Goal: Task Accomplishment & Management: Use online tool/utility

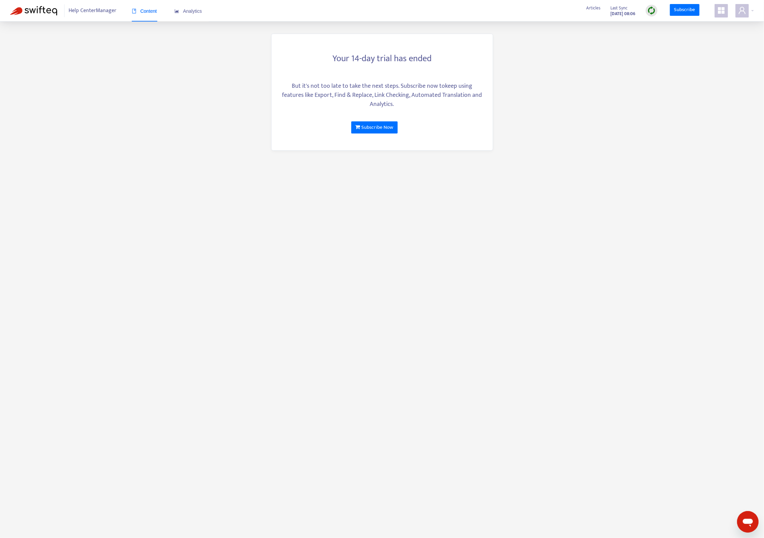
click at [199, 84] on main "Your 14-day trial has ended But it's not too late to take the next steps. Subsc…" at bounding box center [382, 269] width 764 height 538
click at [251, 100] on main "Your 14-day trial has ended But it's not too late to take the next steps. Subsc…" at bounding box center [382, 269] width 764 height 538
click at [663, 99] on main "Your 14-day trial has ended But it's not too late to take the next steps. Subsc…" at bounding box center [382, 269] width 764 height 538
click at [211, 130] on main "Your 14-day trial has ended But it's not too late to take the next steps. Subsc…" at bounding box center [382, 269] width 764 height 538
click at [599, 134] on main "Your 14-day trial has ended But it's not too late to take the next steps. Subsc…" at bounding box center [382, 269] width 764 height 538
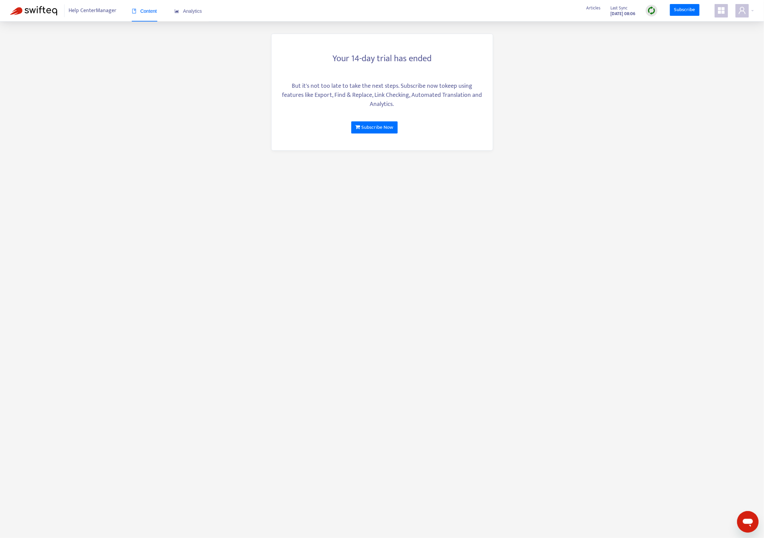
drag, startPoint x: 551, startPoint y: 126, endPoint x: 503, endPoint y: 10, distance: 125.3
click at [549, 121] on main "Your 14-day trial has ended But it's not too late to take the next steps. Subsc…" at bounding box center [382, 269] width 764 height 538
click at [624, 319] on main "Your 14-day trial has ended But it's not too late to take the next steps. Subsc…" at bounding box center [382, 269] width 764 height 538
click at [534, 217] on main "Your 14-day trial has ended But it's not too late to take the next steps. Subsc…" at bounding box center [382, 269] width 764 height 538
click at [622, 64] on main "Your 14-day trial has ended But it's not too late to take the next steps. Subsc…" at bounding box center [382, 269] width 764 height 538
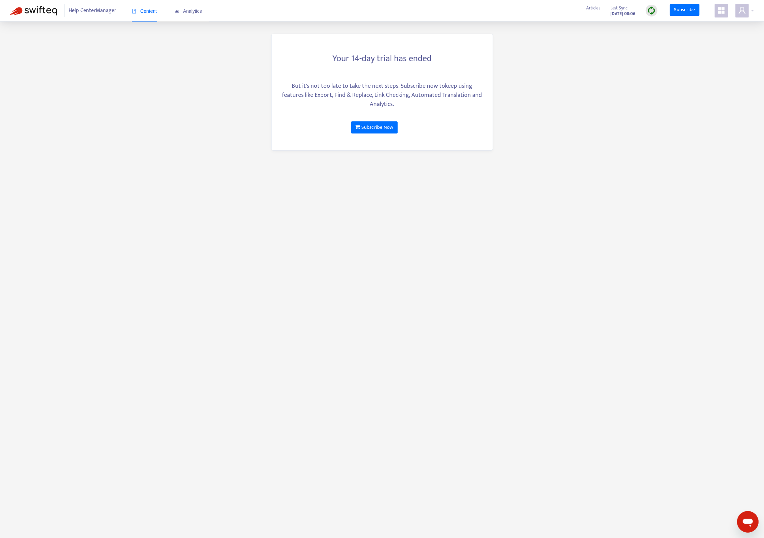
drag, startPoint x: 440, startPoint y: 169, endPoint x: 403, endPoint y: 155, distance: 40.1
click at [439, 169] on main "Your 14-day trial has ended But it's not too late to take the next steps. Subsc…" at bounding box center [382, 269] width 764 height 538
click at [194, 99] on main "Your 14-day trial has ended But it's not too late to take the next steps. Subsc…" at bounding box center [382, 269] width 764 height 538
drag, startPoint x: 683, startPoint y: 134, endPoint x: 680, endPoint y: 128, distance: 6.2
click at [681, 130] on main "Your 14-day trial has ended But it's not too late to take the next steps. Subsc…" at bounding box center [382, 269] width 764 height 538
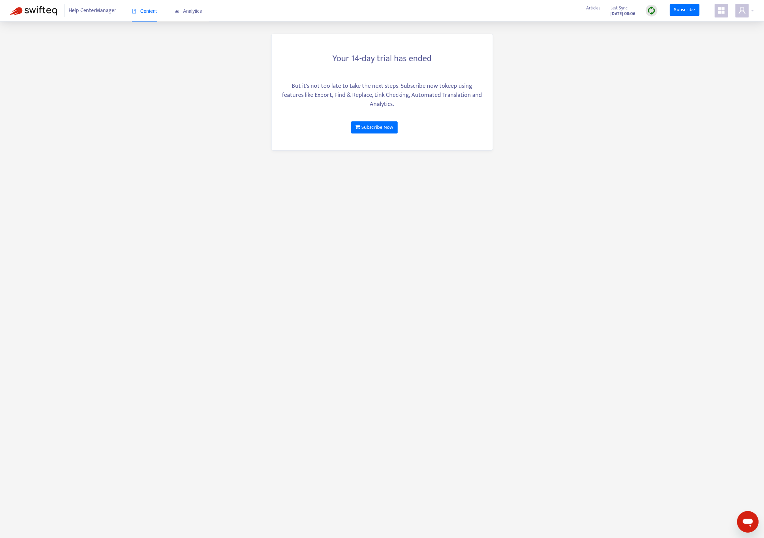
click at [722, 11] on icon "appstore" at bounding box center [721, 10] width 7 height 7
click at [699, 134] on link "Help Center Manager" at bounding box center [687, 136] width 49 height 8
drag, startPoint x: 574, startPoint y: 150, endPoint x: 632, endPoint y: 96, distance: 79.2
click at [575, 150] on main "Your 14-day trial has ended But it's not too late to take the next steps. Subsc…" at bounding box center [382, 269] width 764 height 538
click at [739, 13] on icon "user" at bounding box center [743, 10] width 8 height 8
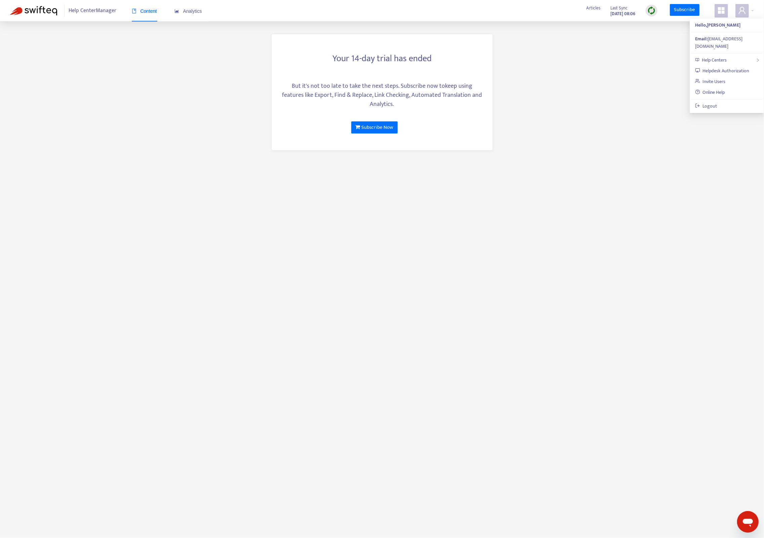
click at [602, 126] on main "Your 14-day trial has ended But it's not too late to take the next steps. Subsc…" at bounding box center [382, 269] width 764 height 538
click at [650, 11] on img at bounding box center [652, 10] width 8 height 8
click at [665, 24] on link "Quick Sync" at bounding box center [666, 25] width 29 height 8
click at [600, 85] on main "Your 14-day trial has ended But it's not too late to take the next steps. Subsc…" at bounding box center [382, 269] width 764 height 538
click at [120, 64] on main "Your 14-day trial has ended But it's not too late to take the next steps. Subsc…" at bounding box center [382, 269] width 764 height 538
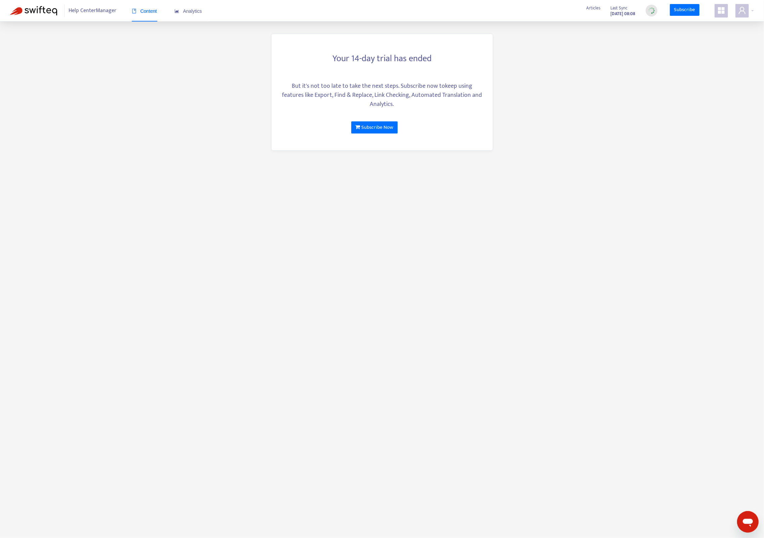
click at [647, 157] on main "Your 14-day trial has ended But it's not too late to take the next steps. Subsc…" at bounding box center [382, 269] width 764 height 538
click at [626, 168] on main "Your 14-day trial has ended But it's not too late to take the next steps. Subsc…" at bounding box center [382, 269] width 764 height 538
click at [566, 116] on main "Your 14-day trial has ended But it's not too late to take the next steps. Subsc…" at bounding box center [382, 269] width 764 height 538
click at [743, 10] on icon "user" at bounding box center [743, 10] width 8 height 8
click at [649, 51] on main "Your 14-day trial has ended But it's not too late to take the next steps. Subsc…" at bounding box center [382, 269] width 764 height 538
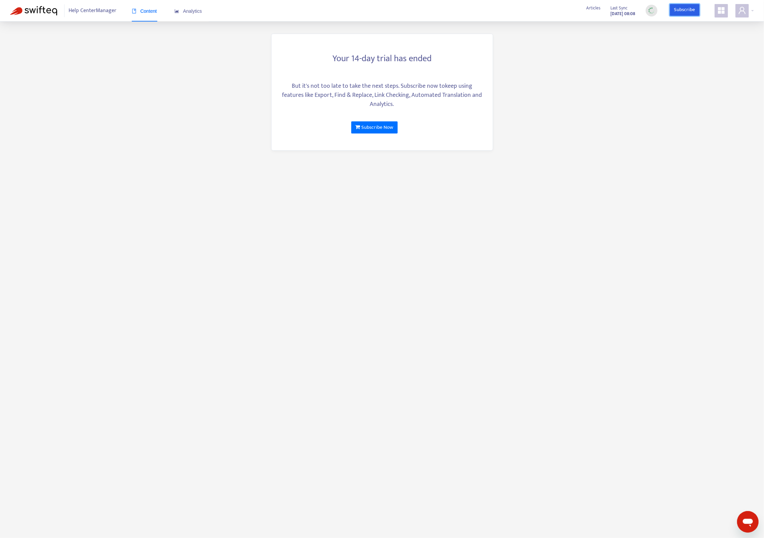
click at [682, 10] on link "Subscribe" at bounding box center [685, 10] width 30 height 12
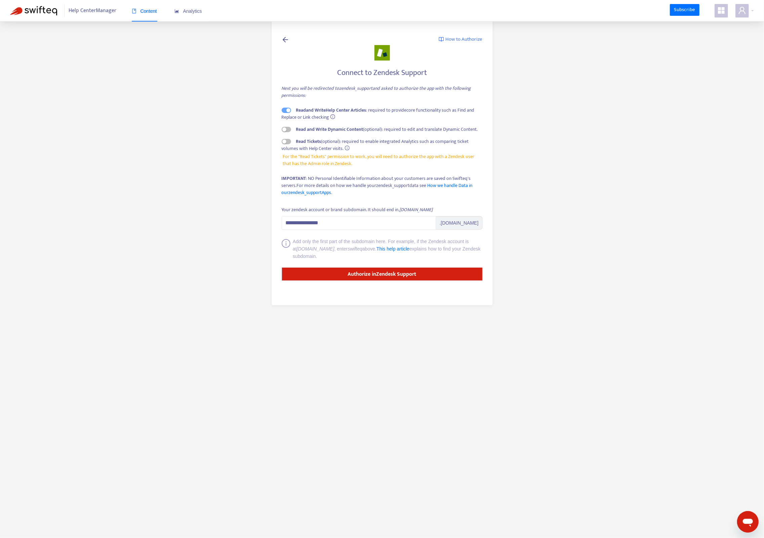
click at [582, 146] on main "**********" at bounding box center [382, 269] width 764 height 538
click at [564, 172] on main "**********" at bounding box center [382, 269] width 764 height 538
click at [387, 277] on strong "Authorize in Zendesk Support" at bounding box center [382, 274] width 69 height 9
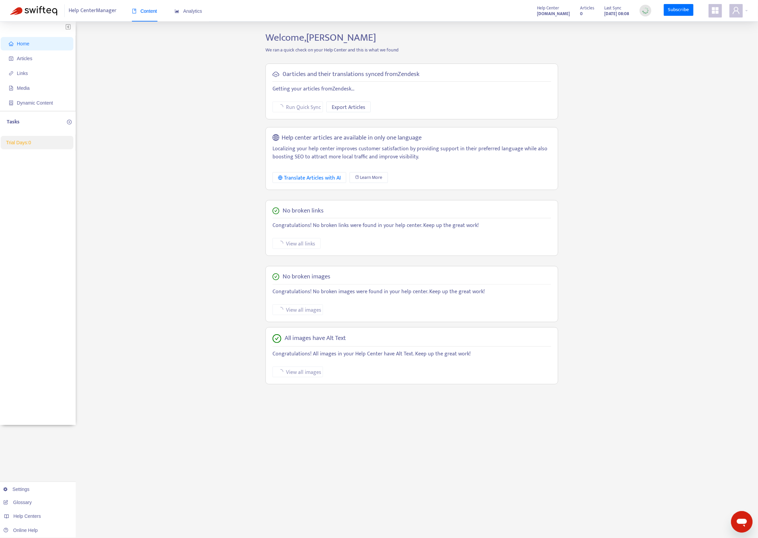
click at [220, 138] on div "Home Articles Links Media Dynamic Content Tasks Trial Days: 0 Settings Glossary…" at bounding box center [379, 228] width 738 height 393
click at [203, 124] on div "Home Articles Links Media Dynamic Content Tasks Assigned to me ( 0 ) Completed …" at bounding box center [379, 228] width 738 height 393
click at [589, 127] on div "Home Articles Links Media Dynamic Content Tasks Assigned to me ( 0 ) Completed …" at bounding box center [379, 228] width 738 height 393
click at [650, 184] on div "Home Articles Links Media Dynamic Content Tasks Assigned to me ( 0 ) Completed …" at bounding box center [379, 228] width 738 height 393
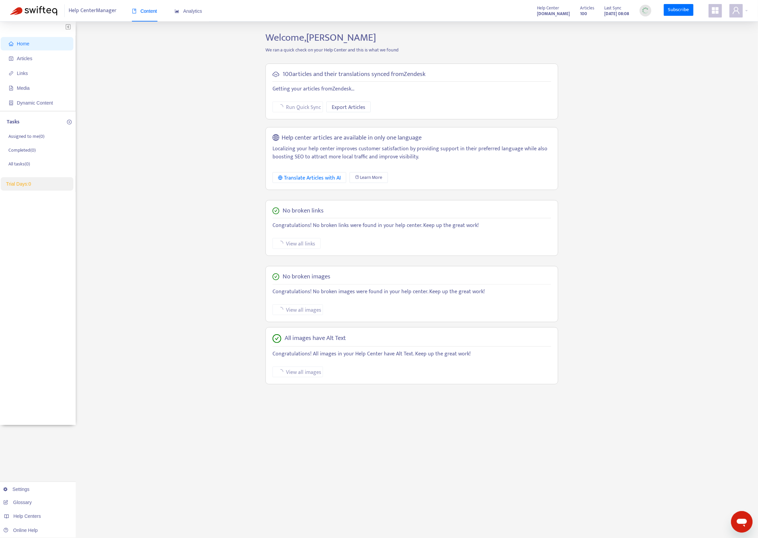
click at [638, 143] on div "Home Articles Links Media Dynamic Content Tasks Assigned to me ( 0 ) Completed …" at bounding box center [379, 228] width 738 height 393
click at [665, 133] on div "Home Articles Links Media Dynamic Content Tasks Assigned to me ( 0 ) Completed …" at bounding box center [379, 228] width 738 height 393
click at [176, 97] on div "Home Articles Links Media Dynamic Content Tasks Assigned to me ( 0 ) Completed …" at bounding box center [379, 228] width 738 height 393
click at [176, 167] on div "Home Articles Links Media Dynamic Content Tasks Assigned to me ( 0 ) Completed …" at bounding box center [379, 228] width 738 height 393
click at [31, 61] on span "Articles" at bounding box center [24, 58] width 15 height 5
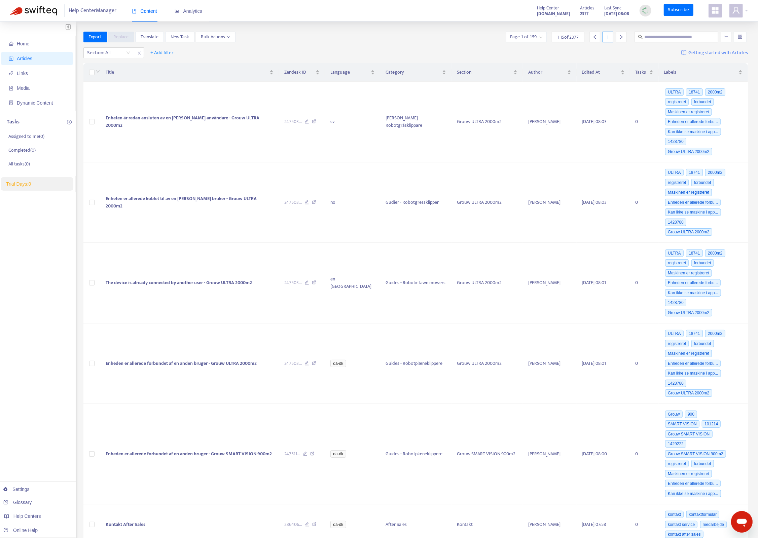
click at [404, 36] on div "Export Replace Translate New Task Bulk Actions Page 1 of 159 1 - 15 of 2377 1" at bounding box center [415, 37] width 665 height 11
click at [676, 34] on input "text" at bounding box center [676, 36] width 65 height 7
type input "*******"
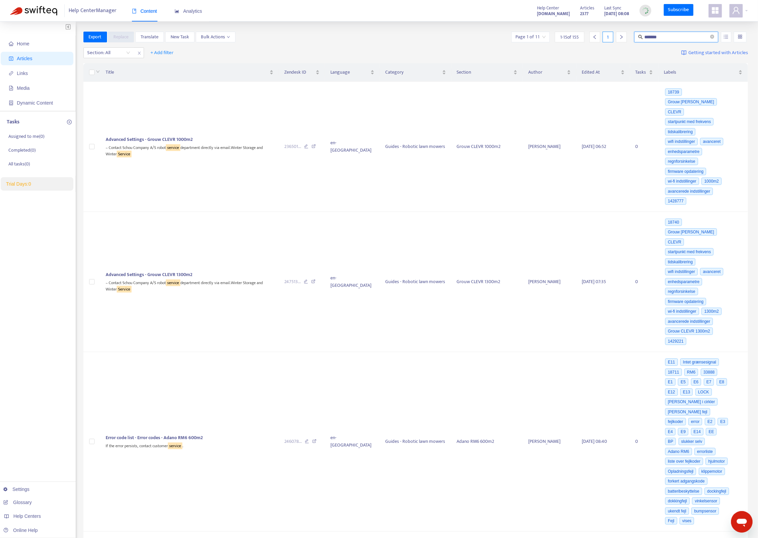
click at [535, 36] on input "search" at bounding box center [530, 37] width 30 height 10
click at [603, 73] on span "15" at bounding box center [603, 72] width 42 height 10
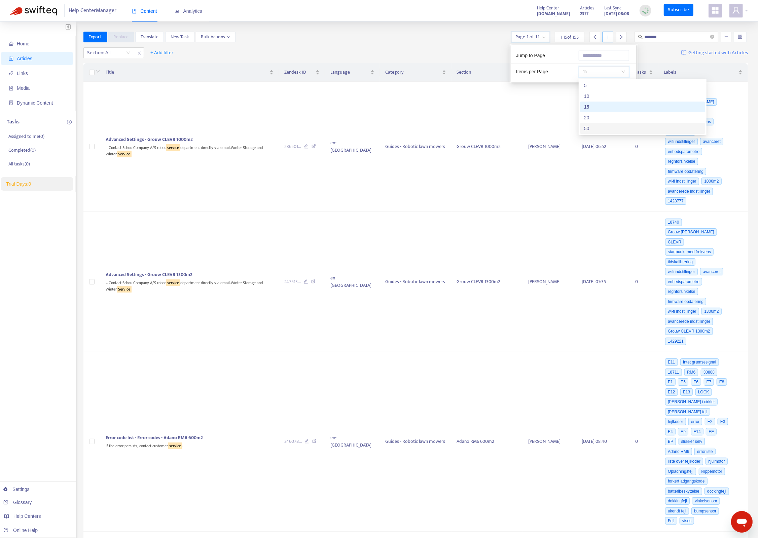
click at [461, 51] on div "Section: All + Add filter Getting started with Articles" at bounding box center [415, 53] width 665 height 16
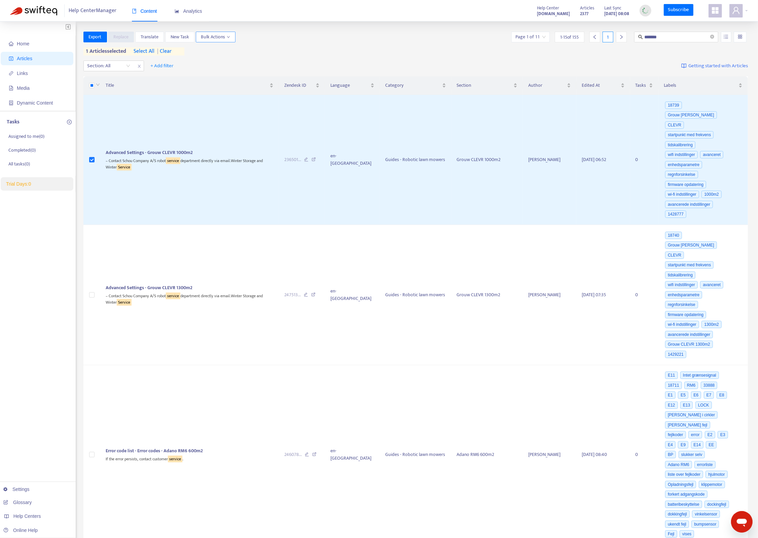
click at [218, 35] on span "Bulk Actions" at bounding box center [215, 36] width 29 height 7
click at [224, 39] on span "Bulk Actions" at bounding box center [215, 36] width 29 height 7
click at [324, 43] on div "Export Replace Translate New Task Bulk Actions Page 1 of 11 1 - 15 of 155 1 ***…" at bounding box center [415, 44] width 665 height 24
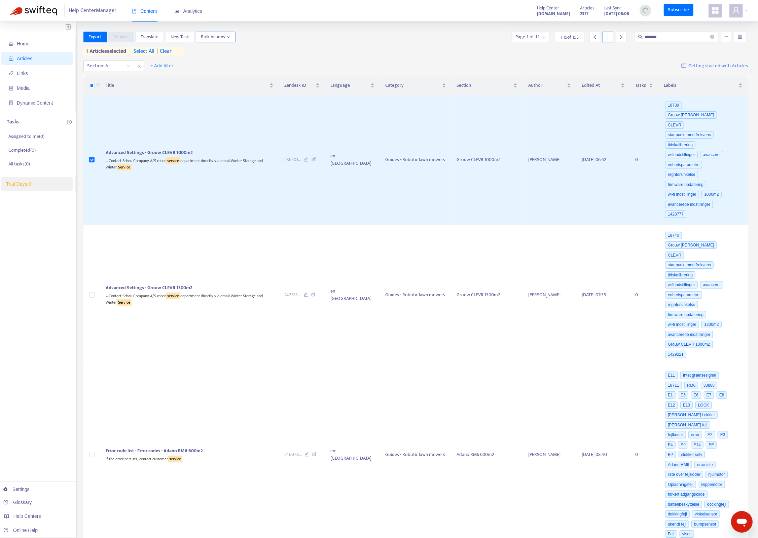
click at [219, 39] on span "Bulk Actions" at bounding box center [215, 36] width 29 height 7
click at [183, 36] on span "New Task" at bounding box center [180, 36] width 18 height 7
click at [185, 34] on span "New Task" at bounding box center [180, 36] width 18 height 7
click at [175, 38] on span "New Task" at bounding box center [180, 36] width 18 height 7
click at [454, 38] on div "Export Replace Translate New Task Bulk Actions Page 1 of 11 1 - 15 of 155 1 ***…" at bounding box center [415, 37] width 665 height 11
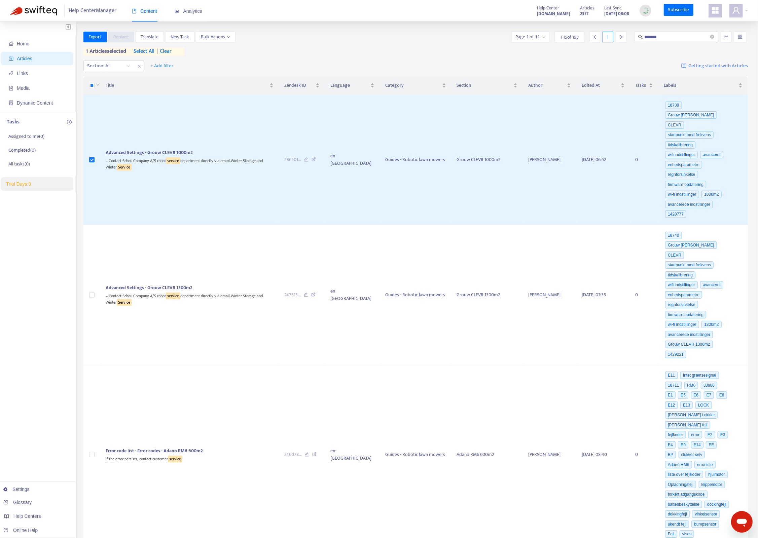
drag, startPoint x: 368, startPoint y: 48, endPoint x: 200, endPoint y: 49, distance: 167.8
click at [366, 47] on div "Export Replace Translate New Task Bulk Actions Page 1 of 11 1 - 15 of 155 1 ***…" at bounding box center [415, 44] width 665 height 24
click at [321, 42] on div "Export Replace Translate New Task Bulk Actions Page 1 of 11 1 - 15 of 155 1 ***…" at bounding box center [415, 44] width 665 height 24
click at [348, 36] on div "Export Replace Translate New Task Bulk Actions Page 1 of 11 1 - 15 of 155 1 ***…" at bounding box center [415, 37] width 665 height 11
click at [168, 52] on span "| clear" at bounding box center [163, 51] width 17 height 8
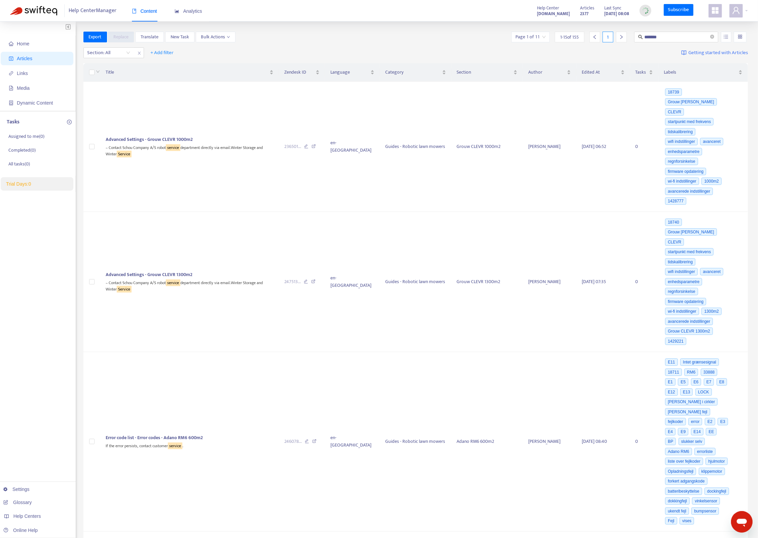
click at [352, 44] on div "Export Replace Translate New Task Bulk Actions Page 1 of 11 1 - 15 of 155 1 ***…" at bounding box center [415, 38] width 665 height 13
click at [647, 9] on img at bounding box center [645, 10] width 8 height 8
click at [405, 41] on div "Export Replace Translate New Task Bulk Actions Page 1 of 11 1 - 15 of 155 1 ***…" at bounding box center [415, 37] width 665 height 11
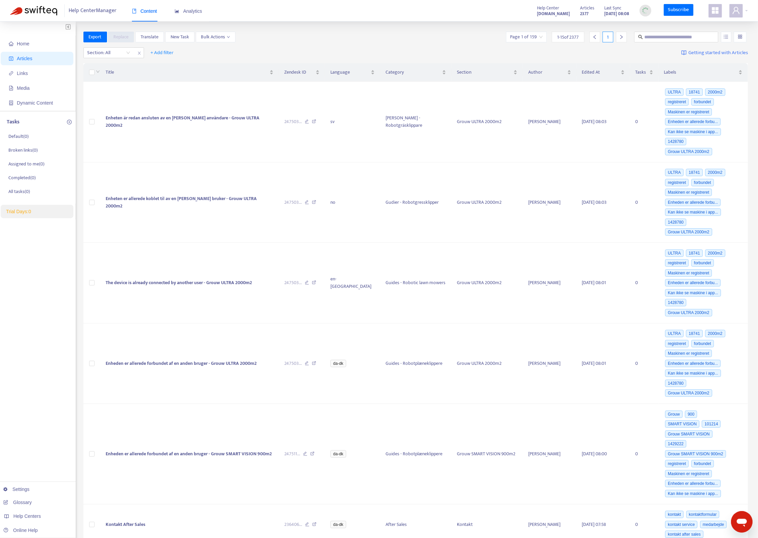
click at [295, 27] on div "Home Articles Links Media Dynamic Content Tasks Default ( 0 ) Broken links ( 0 …" at bounding box center [379, 531] width 758 height 1018
click at [669, 34] on input "text" at bounding box center [676, 36] width 65 height 7
type input "***"
type input "*******"
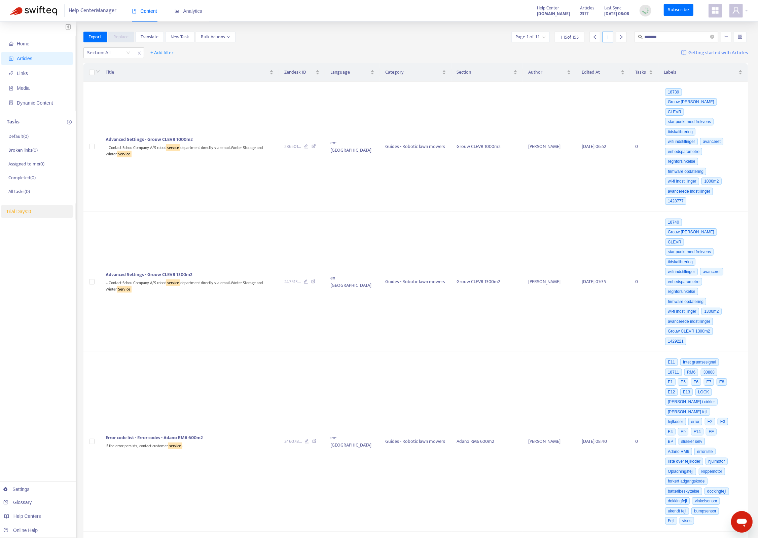
click at [336, 38] on div "Export Replace Translate New Task Bulk Actions Page 1 of 11 1 - 15 of 155 1 ***…" at bounding box center [415, 37] width 665 height 11
click at [95, 143] on td at bounding box center [91, 147] width 17 height 130
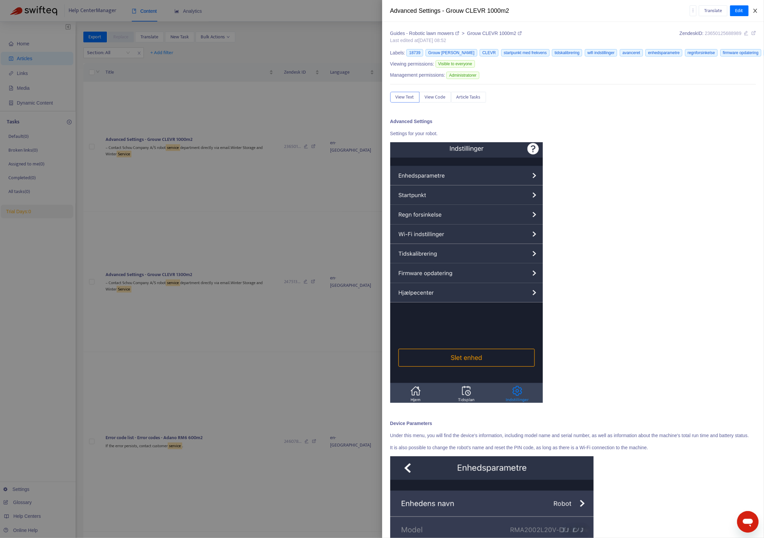
click at [754, 8] on icon "close" at bounding box center [755, 10] width 5 height 5
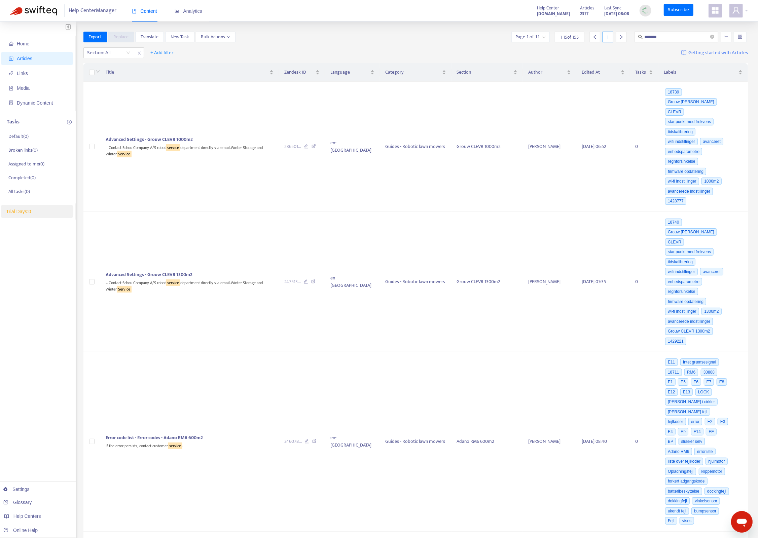
click at [347, 37] on div "Export Replace Translate New Task Bulk Actions Page 1 of 11 1 - 15 of 155 1 ***…" at bounding box center [415, 37] width 665 height 11
drag, startPoint x: 382, startPoint y: 36, endPoint x: 542, endPoint y: 21, distance: 160.5
click at [382, 35] on div "Export Replace Translate New Task Bulk Actions Page 1 of 11 1 - 15 of 155 1 ***…" at bounding box center [415, 37] width 665 height 11
click at [644, 12] on img at bounding box center [645, 10] width 8 height 8
click at [436, 37] on div "Export Replace Translate New Task Bulk Actions Page 1 of 11 1 - 15 of 155 1 ***…" at bounding box center [415, 37] width 665 height 11
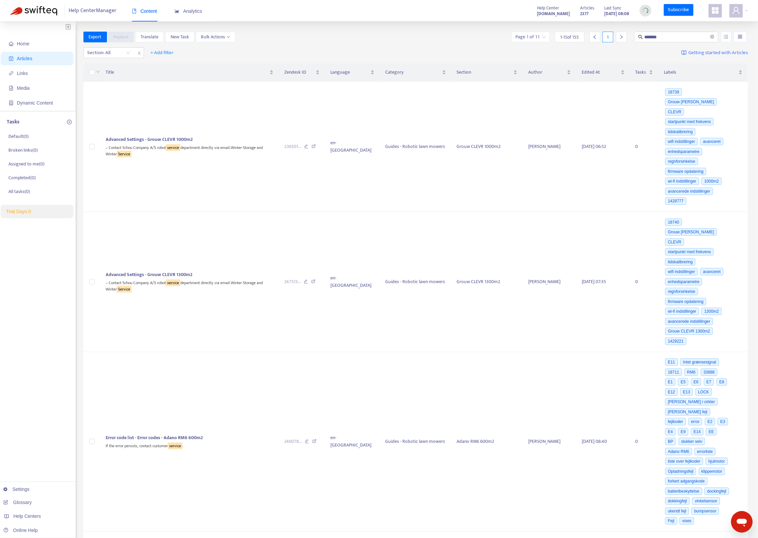
click at [312, 48] on div "Section: All + Add filter Getting started with Articles" at bounding box center [415, 53] width 665 height 16
click at [317, 39] on div "Export Replace Translate New Task Bulk Actions Page 1 of 11 1 - 15 of 155 1 ***…" at bounding box center [415, 37] width 665 height 11
drag, startPoint x: 19, startPoint y: 314, endPoint x: 28, endPoint y: 231, distance: 83.3
click at [34, 55] on span "Articles" at bounding box center [38, 58] width 59 height 13
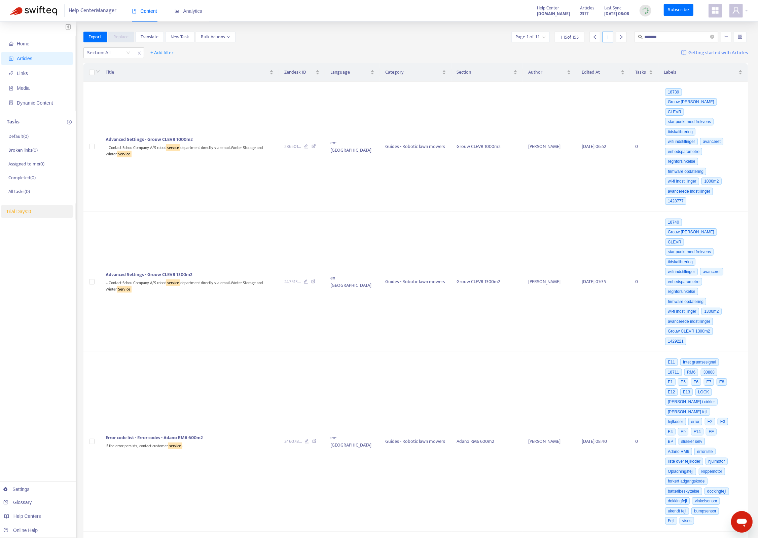
click at [312, 42] on div "Export Replace Translate New Task Bulk Actions Page 1 of 11 1 - 15 of 155 1 ***…" at bounding box center [415, 38] width 665 height 13
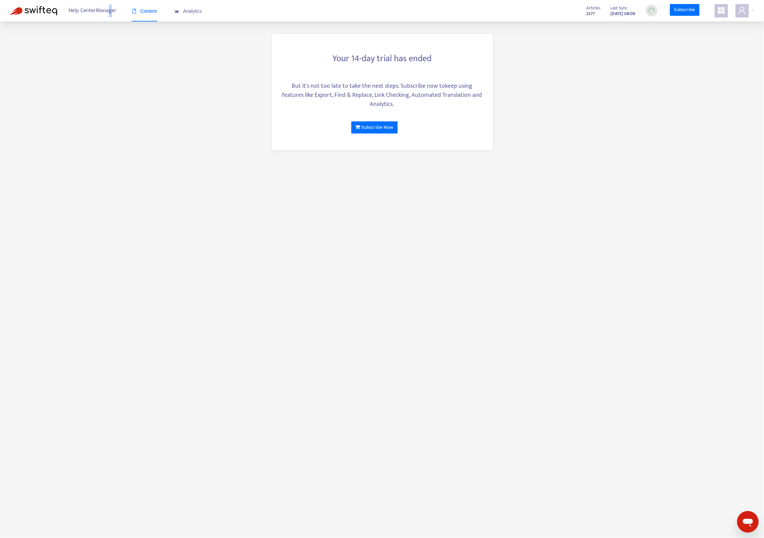
click at [106, 12] on span "Help Center Manager" at bounding box center [93, 10] width 48 height 13
click at [156, 10] on span "Content" at bounding box center [144, 10] width 25 height 5
click at [552, 130] on main "Your 14-day trial has ended But it's not too late to take the next steps. Subsc…" at bounding box center [382, 269] width 764 height 538
click at [726, 10] on span at bounding box center [721, 10] width 13 height 13
click at [701, 136] on link "Help Center Manager" at bounding box center [687, 136] width 49 height 8
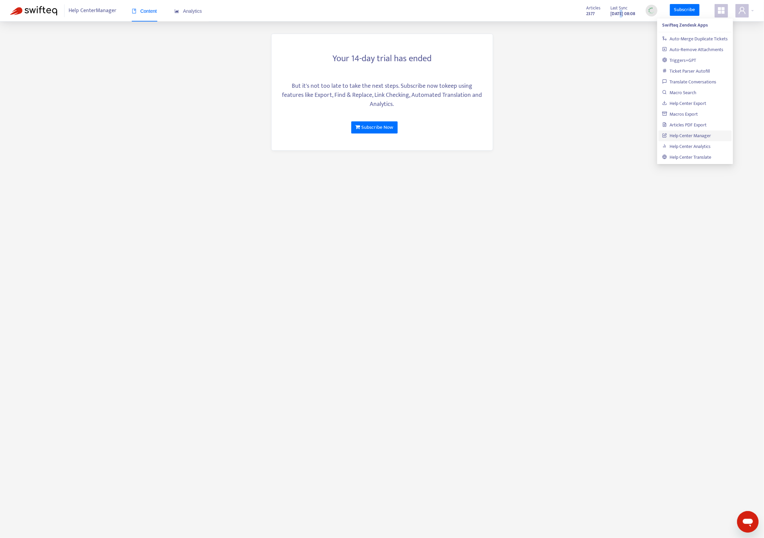
click at [611, 10] on div "[DATE] 08:08" at bounding box center [623, 11] width 25 height 3
click at [734, 10] on div "Articles 2377 Last Sync [DATE] 08:08 Subscribe" at bounding box center [668, 10] width 173 height 13
click at [740, 10] on icon "user" at bounding box center [743, 10] width 8 height 8
click at [380, 126] on link "Subscribe Now" at bounding box center [374, 127] width 46 height 12
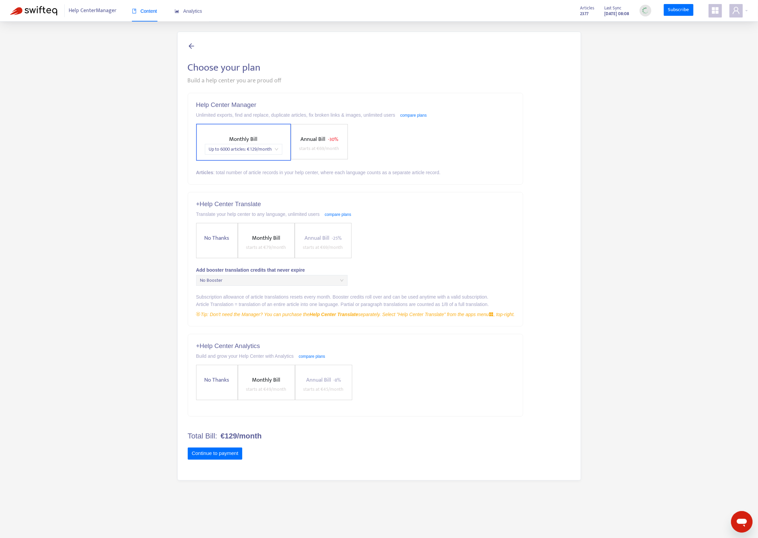
click at [111, 113] on div "Choose your plan Build a help center you are proud off Help Center Manager Unli…" at bounding box center [379, 256] width 738 height 449
click at [188, 12] on span "Analytics" at bounding box center [189, 10] width 28 height 5
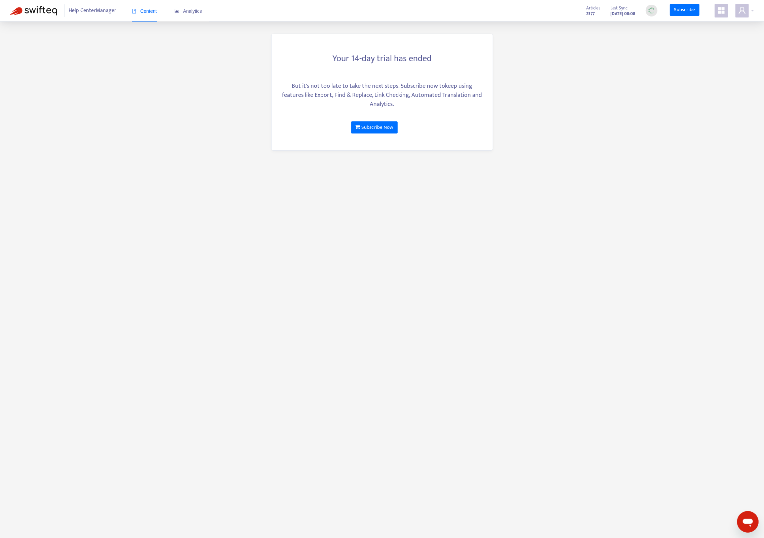
click at [153, 2] on div "Content" at bounding box center [144, 11] width 25 height 21
click at [152, 11] on span "Content" at bounding box center [144, 10] width 25 height 5
click at [645, 12] on div "Articles 2377 Last Sync Sep 10, 2025 08:08" at bounding box center [622, 10] width 81 height 13
click at [650, 11] on img at bounding box center [652, 10] width 8 height 8
click at [681, 7] on link "Subscribe" at bounding box center [685, 10] width 30 height 12
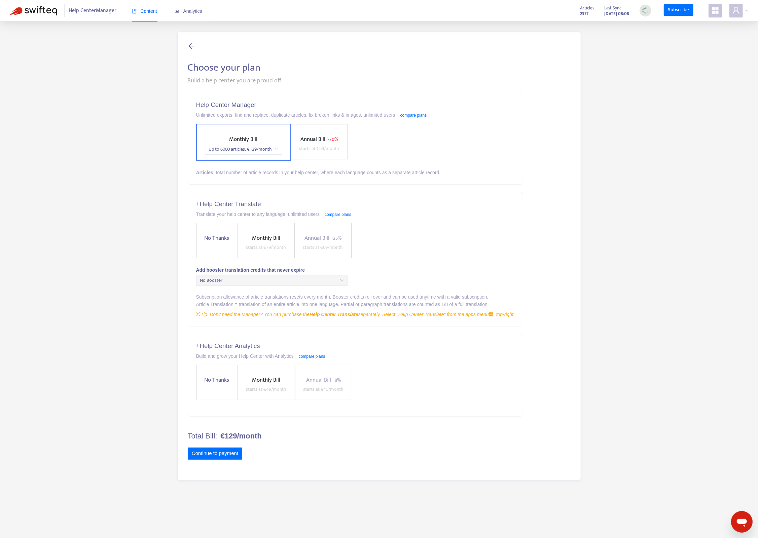
click at [122, 96] on div "Choose your plan Build a help center you are proud off Help Center Manager Unli…" at bounding box center [379, 256] width 738 height 449
click at [211, 377] on span "No Thanks" at bounding box center [217, 380] width 30 height 9
click at [215, 233] on label "No Thanks" at bounding box center [217, 240] width 42 height 35
click at [489, 140] on div "Monthly Bill Up to 6000 articles : € 129 /month Annual Bill - 30% starts at € 6…" at bounding box center [355, 142] width 319 height 37
click at [81, 10] on span "Help Center Manager" at bounding box center [93, 10] width 48 height 13
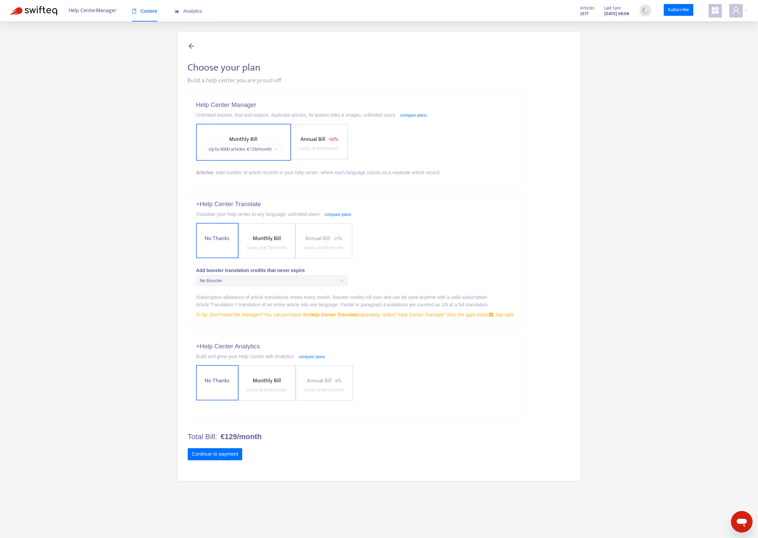
click at [27, 10] on img at bounding box center [33, 10] width 47 height 9
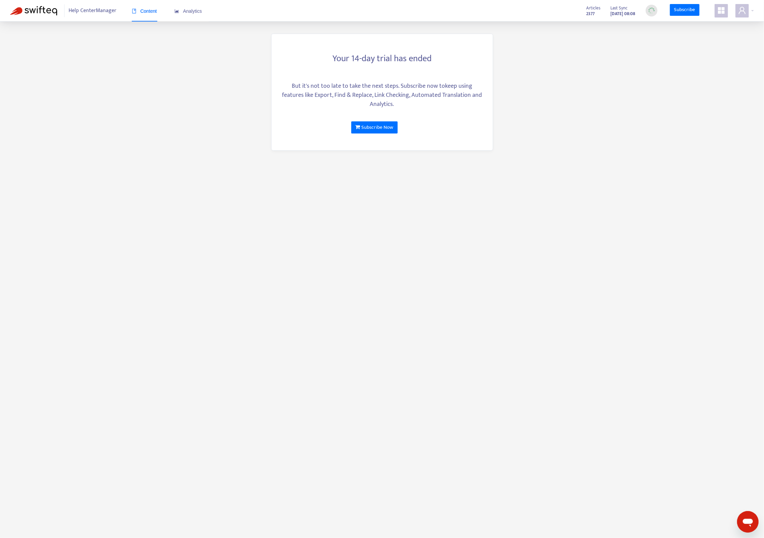
click at [664, 11] on div "Articles 2377 Last Sync Sep 10, 2025 08:08 Subscribe" at bounding box center [668, 10] width 173 height 13
click at [645, 10] on div "Articles 2377 Last Sync Sep 10, 2025 08:08" at bounding box center [622, 10] width 81 height 13
click at [648, 9] on img at bounding box center [652, 10] width 8 height 8
click at [753, 10] on div at bounding box center [745, 10] width 18 height 13
click at [708, 12] on div "Articles 2377 Last Sync Sep 10, 2025 08:08 Subscribe" at bounding box center [668, 10] width 173 height 13
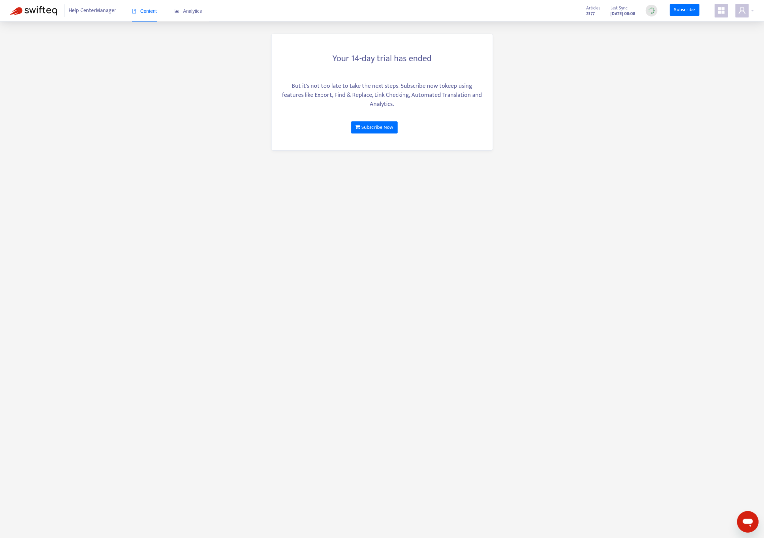
click at [715, 11] on span at bounding box center [721, 10] width 13 height 13
click at [591, 64] on main "Your 14-day trial has ended But it's not too late to take the next steps. Subsc…" at bounding box center [382, 269] width 764 height 538
drag, startPoint x: 573, startPoint y: 12, endPoint x: 609, endPoint y: 8, distance: 36.2
click at [582, 11] on div "Articles 2377 Last Sync Sep 10, 2025 08:08" at bounding box center [622, 10] width 81 height 13
click at [617, 8] on span "Last Sync" at bounding box center [619, 7] width 17 height 7
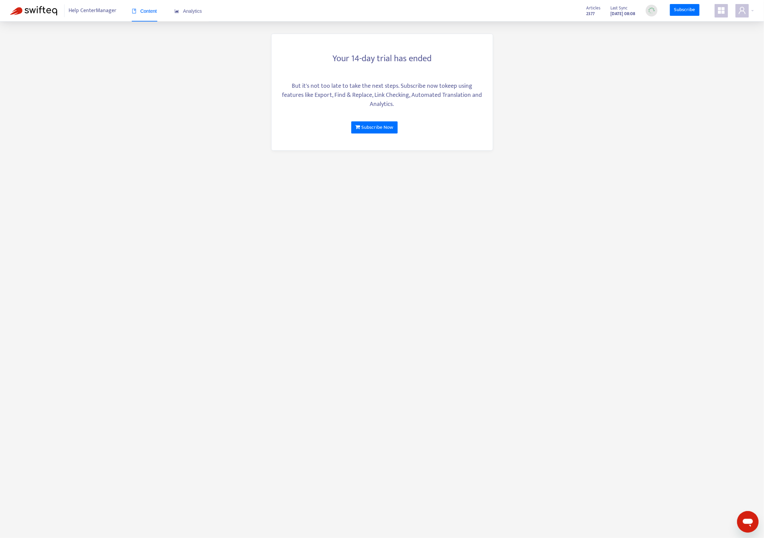
click at [622, 8] on div "Last Sync" at bounding box center [623, 7] width 25 height 6
click at [569, 194] on main "Your 14-day trial has ended But it's not too late to take the next steps. Subsc…" at bounding box center [382, 269] width 764 height 538
click at [529, 141] on main "Your 14-day trial has ended But it's not too late to take the next steps. Subsc…" at bounding box center [382, 269] width 764 height 538
click at [81, 15] on span "Help Center Manager" at bounding box center [93, 10] width 48 height 13
drag, startPoint x: 515, startPoint y: 205, endPoint x: 449, endPoint y: 64, distance: 155.9
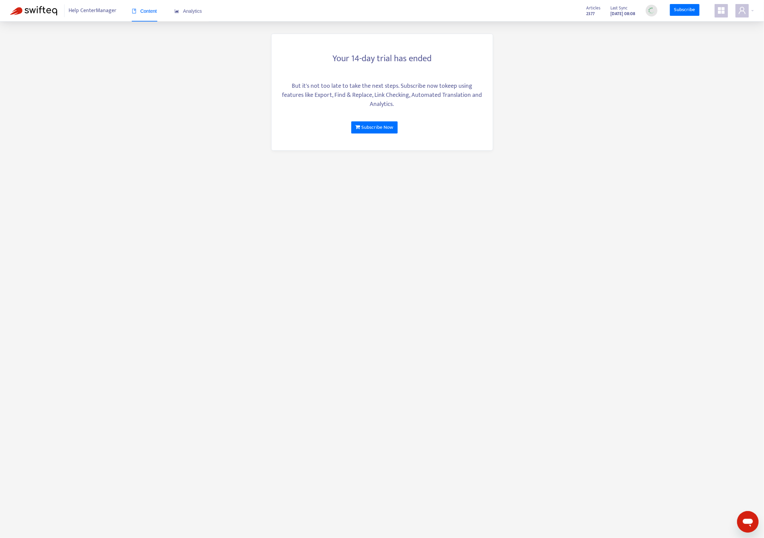
click at [516, 205] on main "Your 14-day trial has ended But it's not too late to take the next steps. Subsc…" at bounding box center [382, 269] width 764 height 538
click at [583, 84] on main "Your 14-day trial has ended But it's not too late to take the next steps. Subsc…" at bounding box center [382, 269] width 764 height 538
click at [745, 6] on span at bounding box center [742, 10] width 13 height 13
click at [611, 95] on main "Your 14-day trial has ended But it's not too late to take the next steps. Subsc…" at bounding box center [382, 269] width 764 height 538
click at [614, 7] on span "Last Sync" at bounding box center [619, 7] width 17 height 7
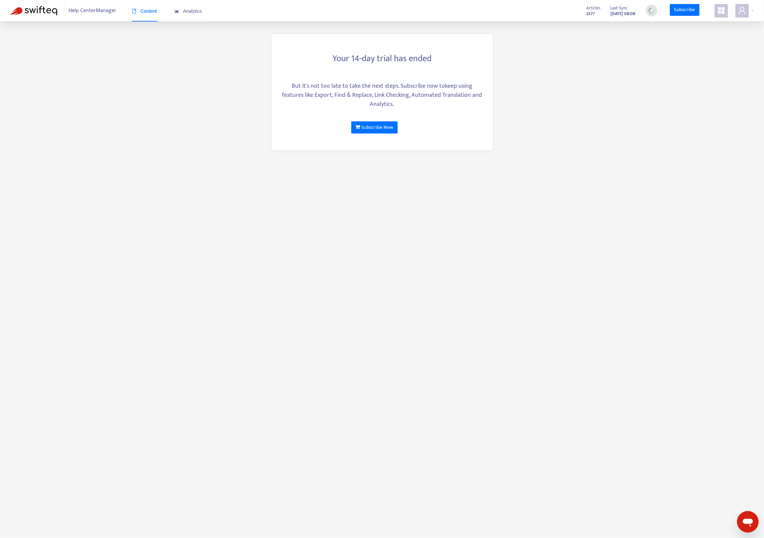
click at [587, 10] on strong "2377" at bounding box center [591, 13] width 8 height 7
click at [585, 106] on main "Your 14-day trial has ended But it's not too late to take the next steps. Subsc…" at bounding box center [382, 269] width 764 height 538
click at [743, 12] on icon "user" at bounding box center [743, 10] width 8 height 8
click at [640, 57] on link "[DOMAIN_NAME]" at bounding box center [628, 54] width 41 height 8
click at [693, 12] on link "Subscribe" at bounding box center [685, 10] width 30 height 12
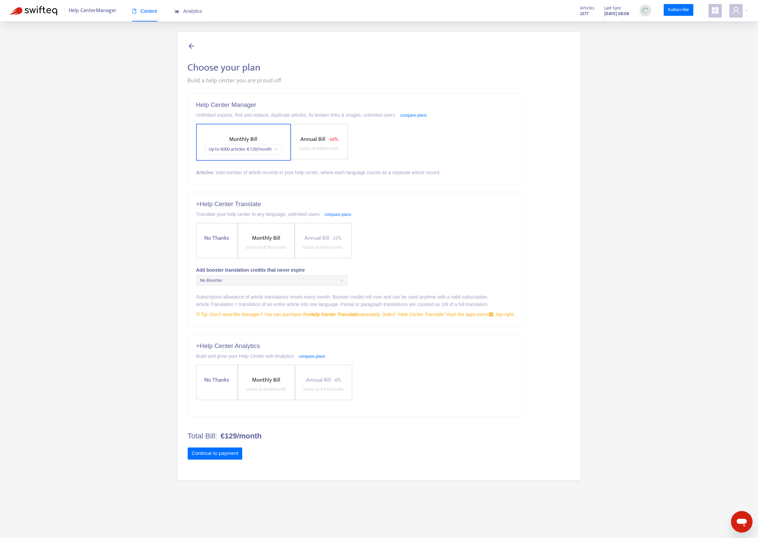
click at [604, 15] on strong "[DATE] 08:08" at bounding box center [616, 13] width 25 height 7
click at [669, 63] on div "Choose your plan Build a help center you are proud off Help Center Manager Unli…" at bounding box center [379, 256] width 738 height 449
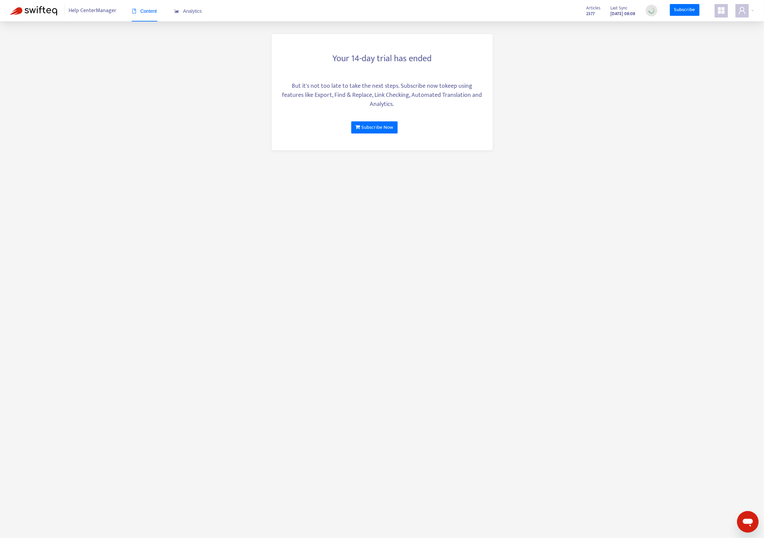
click at [709, 139] on main "Your 14-day trial has ended But it's not too late to take the next steps. Subsc…" at bounding box center [382, 269] width 764 height 538
click at [587, 15] on strong "2377" at bounding box center [591, 13] width 8 height 7
click at [163, 62] on main "Your 14-day trial has ended But it's not too late to take the next steps. Subsc…" at bounding box center [382, 269] width 764 height 538
click at [93, 7] on span "Help Center Manager" at bounding box center [93, 10] width 48 height 13
click at [722, 10] on icon "appstore" at bounding box center [721, 10] width 7 height 7
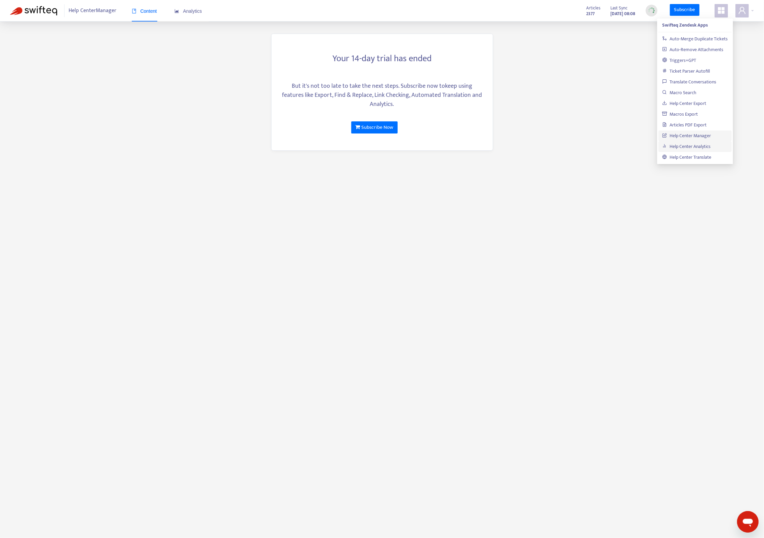
click at [697, 149] on link "Help Center Analytics" at bounding box center [687, 147] width 48 height 8
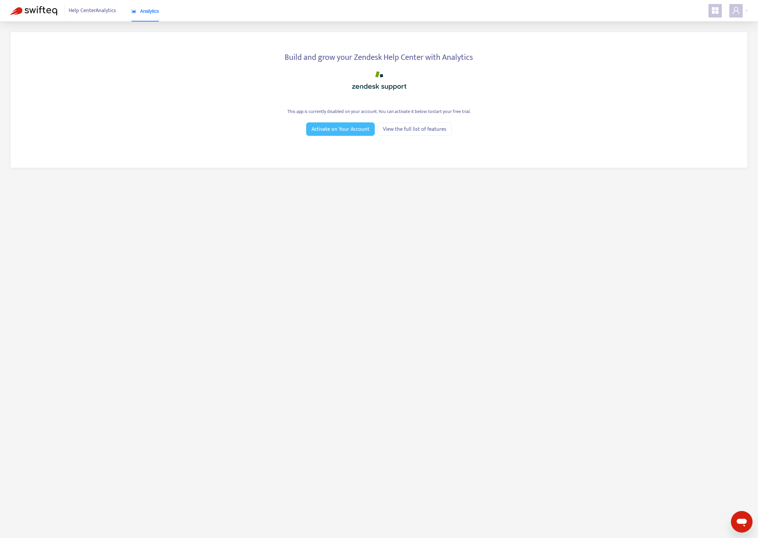
click at [337, 128] on span "Activate on Your Account" at bounding box center [340, 129] width 58 height 8
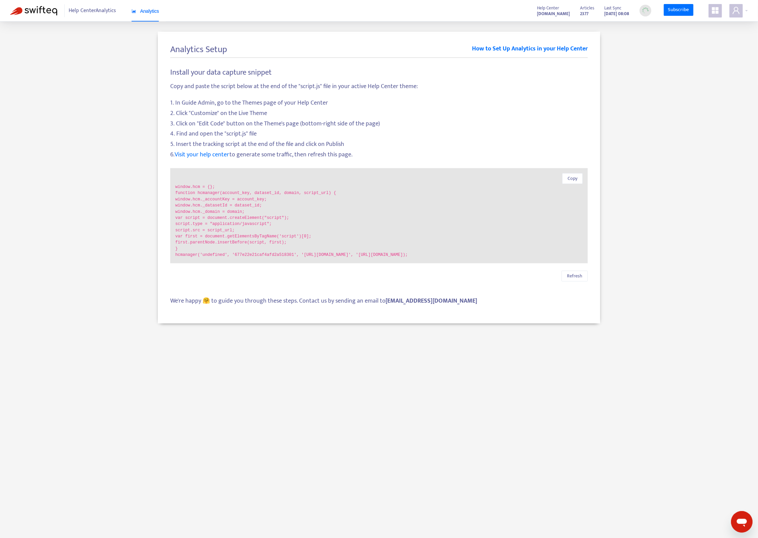
click at [290, 100] on span "1. In Guide Admin, go to the Themes page of your Help Center" at bounding box center [378, 103] width 417 height 9
click at [665, 135] on div "Analytics Setup How to Set Up Analytics in your Help Center Install your data c…" at bounding box center [379, 178] width 738 height 292
click at [712, 10] on icon "appstore" at bounding box center [715, 10] width 7 height 7
click at [684, 159] on link "Help Center Translate" at bounding box center [680, 157] width 49 height 8
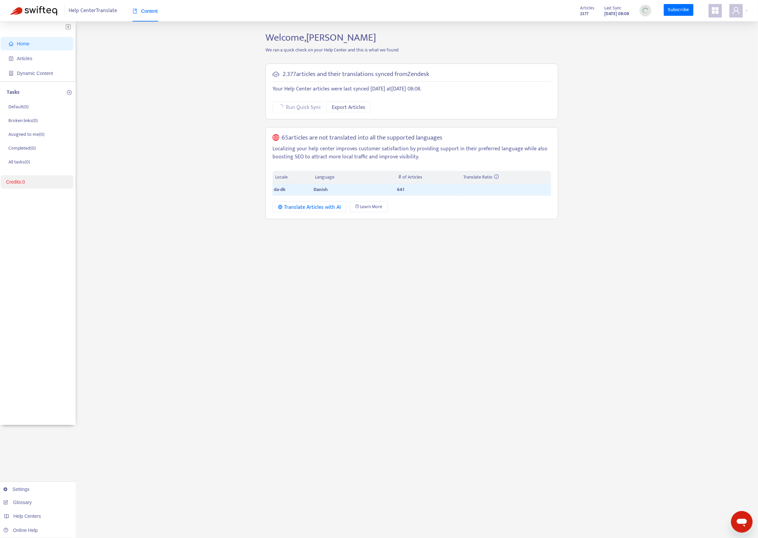
click at [669, 158] on div "Home Articles Dynamic Content Tasks Default ( 0 ) Broken links ( 0 ) Assigned t…" at bounding box center [379, 228] width 738 height 393
click at [25, 58] on span "Articles" at bounding box center [24, 58] width 15 height 5
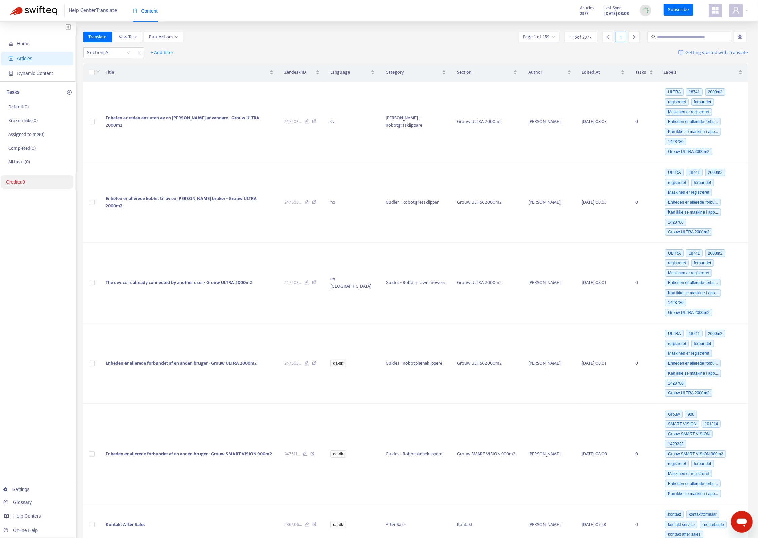
click at [287, 39] on div "Translate New Task Bulk Actions Page 1 of 159 1 - 15 of 2377 1" at bounding box center [415, 37] width 665 height 11
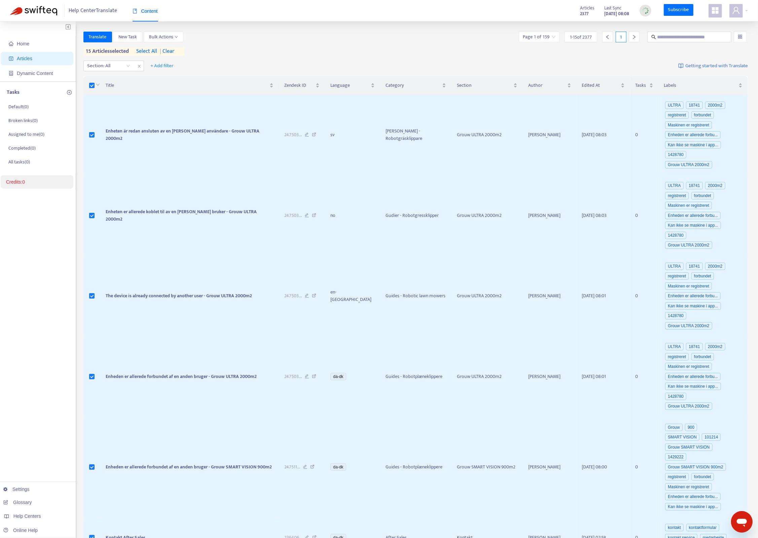
click at [91, 73] on div "Section: All + Add filter Getting started with Translate" at bounding box center [415, 66] width 665 height 16
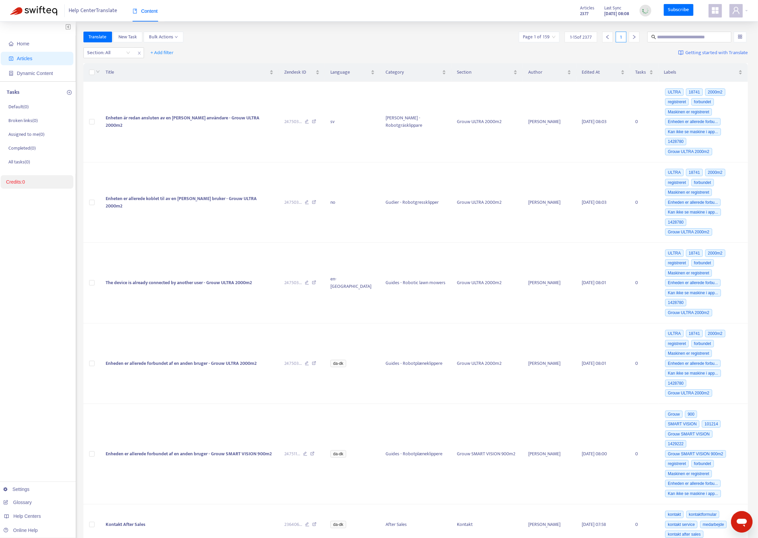
click at [389, 35] on div "Translate New Task Bulk Actions Page 1 of 159 1 - 15 of 2377 1" at bounding box center [415, 37] width 665 height 11
click at [735, 10] on icon "user" at bounding box center [736, 10] width 8 height 8
click at [715, 11] on icon "appstore" at bounding box center [715, 10] width 8 height 8
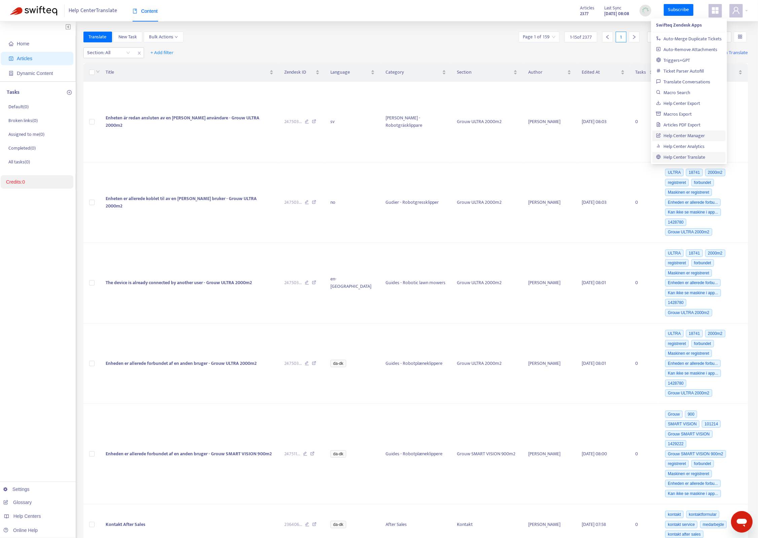
click at [693, 137] on link "Help Center Manager" at bounding box center [680, 136] width 49 height 8
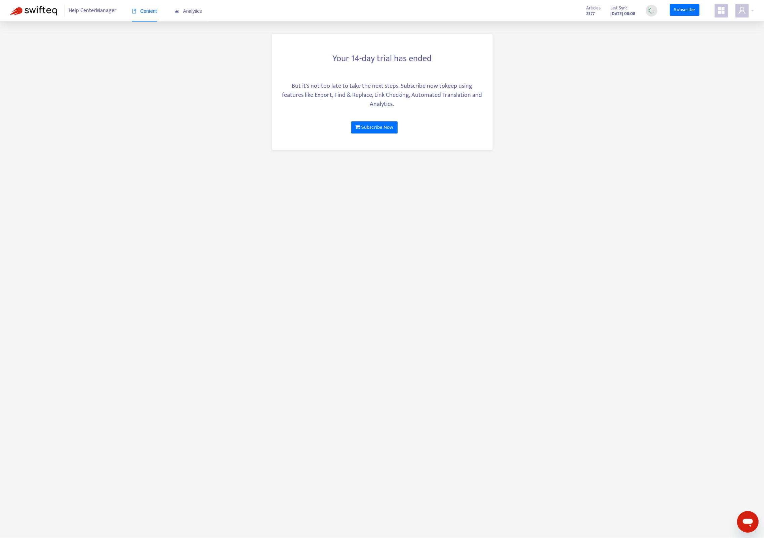
drag, startPoint x: 635, startPoint y: 103, endPoint x: 621, endPoint y: 102, distance: 14.2
click at [632, 105] on main "Your 14-day trial has ended But it's not too late to take the next steps. Subsc…" at bounding box center [382, 269] width 764 height 538
click at [192, 15] on div "Analytics" at bounding box center [189, 11] width 28 height 21
click at [668, 57] on main "Your 14-day trial has ended But it's not too late to take the next steps. Subsc…" at bounding box center [382, 269] width 764 height 538
click at [654, 10] on img at bounding box center [652, 10] width 8 height 8
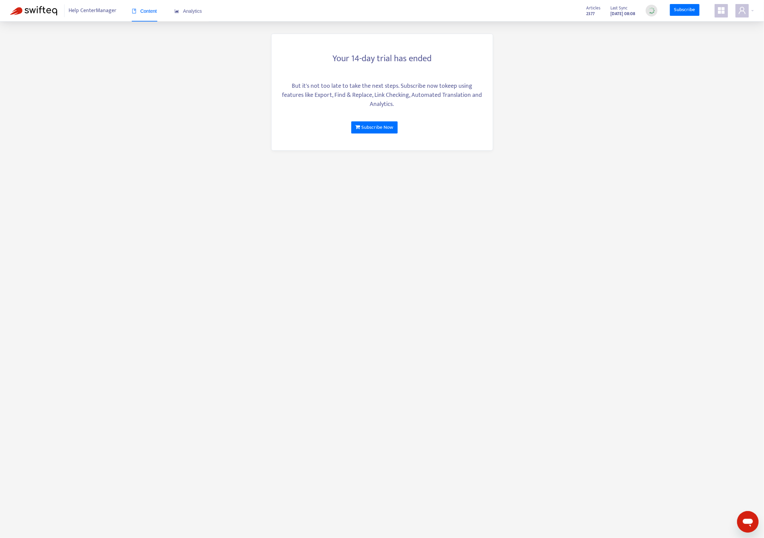
drag, startPoint x: 490, startPoint y: 199, endPoint x: 529, endPoint y: 137, distance: 73.7
click at [490, 198] on main "Your 14-day trial has ended But it's not too late to take the next steps. Subsc…" at bounding box center [382, 269] width 764 height 538
click at [720, 9] on icon "appstore" at bounding box center [721, 10] width 7 height 7
click at [595, 93] on main "Your 14-day trial has ended But it's not too late to take the next steps. Subsc…" at bounding box center [382, 269] width 764 height 538
click at [738, 13] on span at bounding box center [742, 10] width 13 height 13
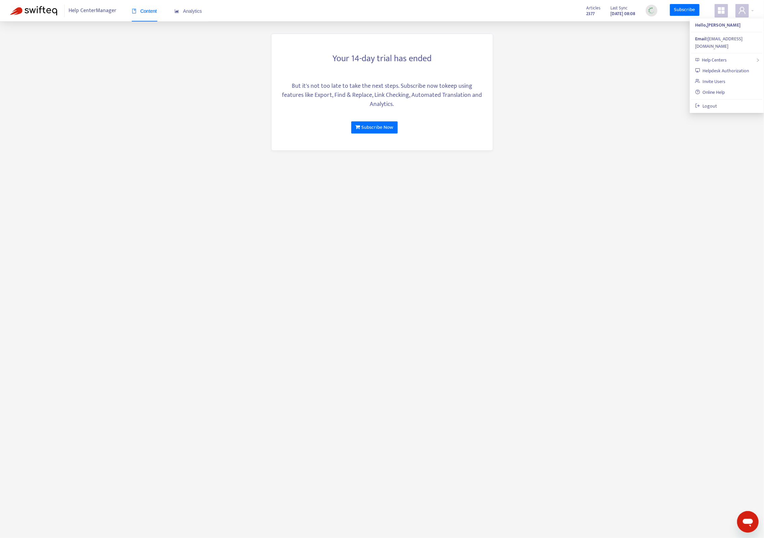
click at [628, 87] on main "Your 14-day trial has ended But it's not too late to take the next steps. Subsc…" at bounding box center [382, 269] width 764 height 538
click at [548, 79] on main "Your 14-day trial has ended But it's not too late to take the next steps. Subsc…" at bounding box center [382, 269] width 764 height 538
click at [183, 100] on main "Your 14-day trial has ended But it's not too late to take the next steps. Subsc…" at bounding box center [382, 269] width 764 height 538
click at [558, 126] on main "Your 14-day trial has ended But it's not too late to take the next steps. Subsc…" at bounding box center [382, 269] width 764 height 538
drag, startPoint x: 587, startPoint y: 2, endPoint x: 587, endPoint y: 6, distance: 4.4
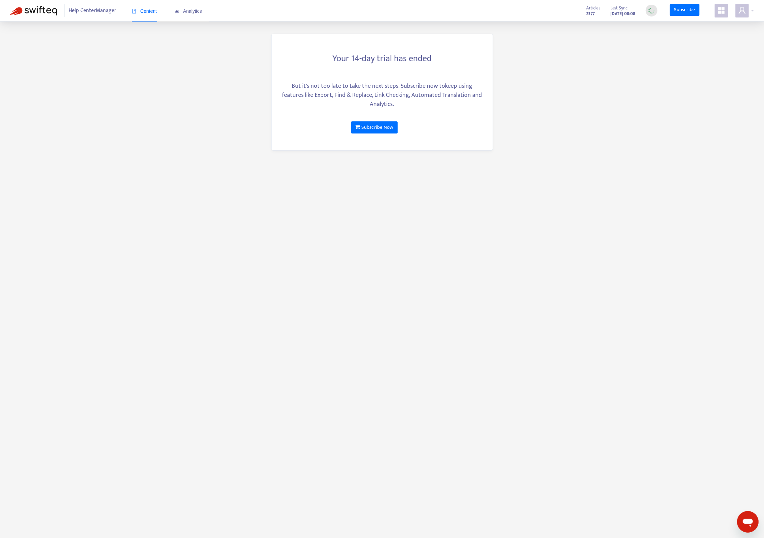
click at [587, 4] on div "Help Center Manager Content Analytics Articles 2377 Last Sync Sep 10, 2025 08:0…" at bounding box center [382, 11] width 764 height 22
drag, startPoint x: 587, startPoint y: 16, endPoint x: 596, endPoint y: 8, distance: 12.4
click at [566, 8] on div "Help Center Manager Content Analytics Articles 2377 Last Sync Sep 10, 2025 08:0…" at bounding box center [382, 11] width 764 height 22
click at [637, 19] on div "Help Center Manager Content Analytics Articles 2377 Last Sync Sep 10, 2025 08:0…" at bounding box center [382, 11] width 764 height 22
drag, startPoint x: 640, startPoint y: 16, endPoint x: 570, endPoint y: 7, distance: 69.8
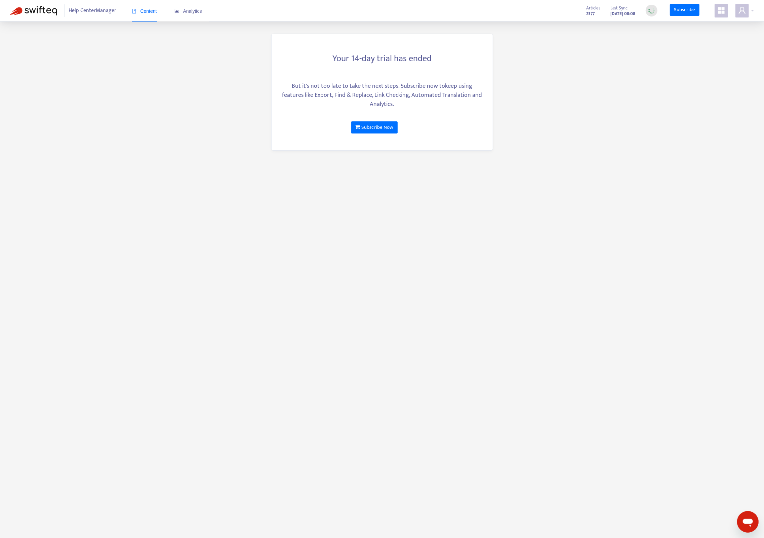
click at [570, 7] on div "Help Center Manager Content Analytics Articles 2377 Last Sync Sep 10, 2025 08:0…" at bounding box center [382, 11] width 764 height 22
click at [619, 89] on main "Your 14-day trial has ended But it's not too late to take the next steps. Subsc…" at bounding box center [382, 269] width 764 height 538
click at [745, 10] on icon "user" at bounding box center [742, 10] width 7 height 7
drag, startPoint x: 667, startPoint y: 151, endPoint x: 631, endPoint y: 141, distance: 37.7
click at [667, 151] on main "Your 14-day trial has ended But it's not too late to take the next steps. Subsc…" at bounding box center [382, 269] width 764 height 538
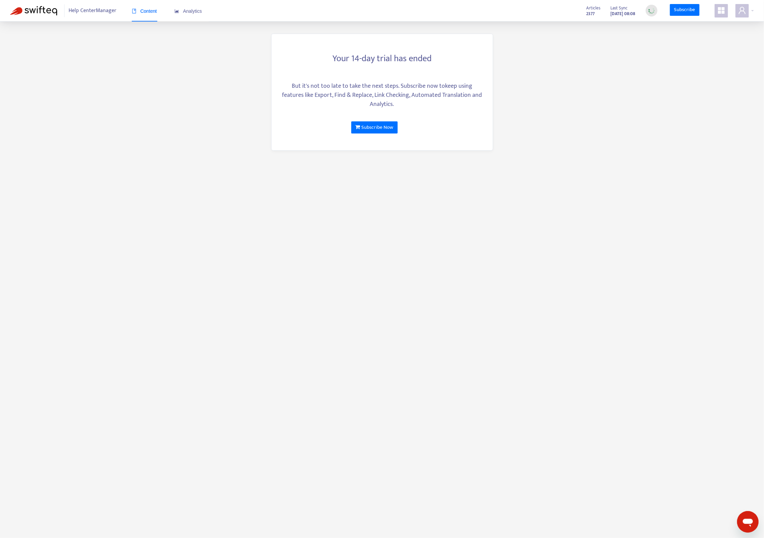
drag, startPoint x: 374, startPoint y: 261, endPoint x: 286, endPoint y: 208, distance: 103.4
click at [369, 258] on main "Your 14-day trial has ended But it's not too late to take the next steps. Subsc…" at bounding box center [382, 269] width 764 height 538
click at [636, 65] on main "Your 14-day trial has ended But it's not too late to take the next steps. Subsc…" at bounding box center [382, 269] width 764 height 538
click at [629, 111] on main "Your 14-day trial has ended But it's not too late to take the next steps. Subsc…" at bounding box center [382, 269] width 764 height 538
click at [744, 11] on icon "user" at bounding box center [743, 10] width 8 height 8
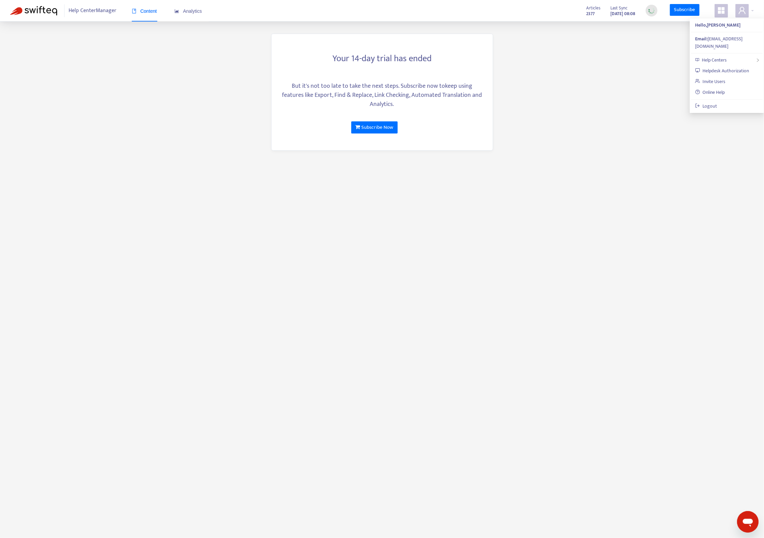
click at [642, 88] on main "Your 14-day trial has ended But it's not too late to take the next steps. Subsc…" at bounding box center [382, 269] width 764 height 538
click at [604, 111] on main "Your 14-day trial has ended But it's not too late to take the next steps. Subsc…" at bounding box center [382, 269] width 764 height 538
drag, startPoint x: 465, startPoint y: 215, endPoint x: 512, endPoint y: 190, distance: 52.6
click at [472, 213] on main "Your 14-day trial has ended But it's not too late to take the next steps. Subsc…" at bounding box center [382, 269] width 764 height 538
click at [494, 192] on main "Your 14-day trial has ended But it's not too late to take the next steps. Subsc…" at bounding box center [382, 269] width 764 height 538
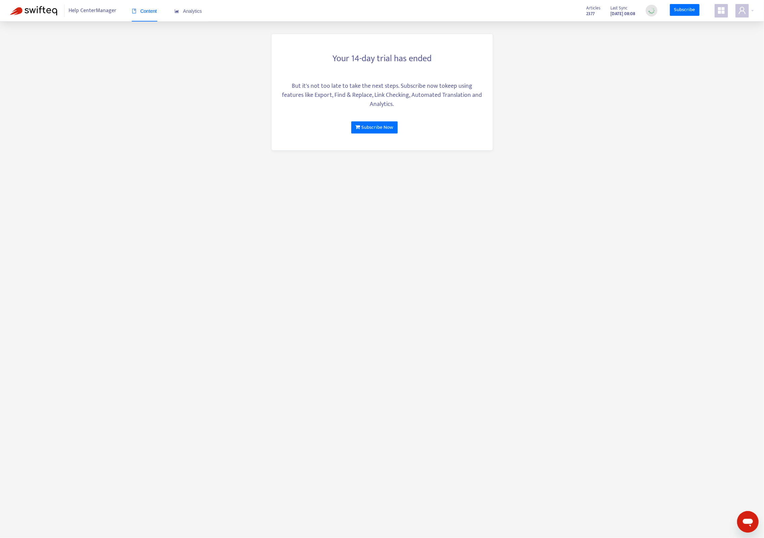
click at [583, 130] on main "Your 14-day trial has ended But it's not too late to take the next steps. Subsc…" at bounding box center [382, 269] width 764 height 538
click at [135, 118] on main "Your 14-day trial has ended But it's not too late to take the next steps. Subsc…" at bounding box center [382, 269] width 764 height 538
click at [587, 336] on main "Your 14-day trial has ended But it's not too late to take the next steps. Subsc…" at bounding box center [382, 269] width 764 height 538
click at [587, 313] on main "Your 14-day trial has ended But it's not too late to take the next steps. Subsc…" at bounding box center [382, 269] width 764 height 538
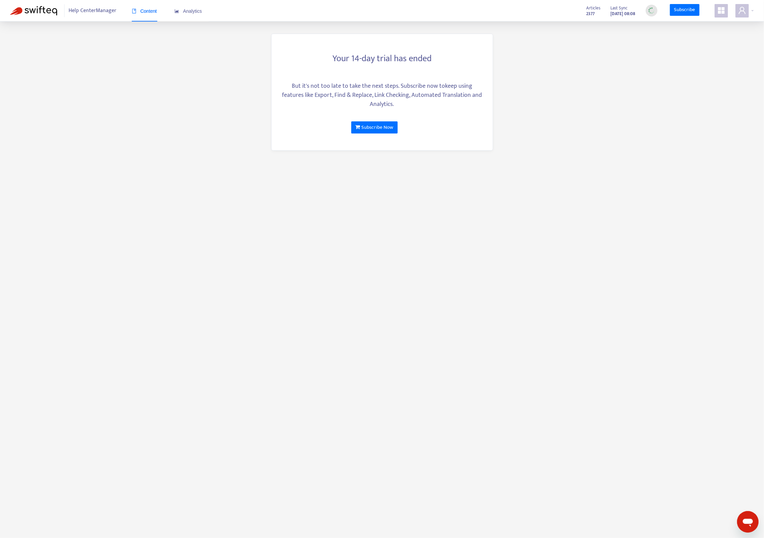
click at [497, 200] on main "Your 14-day trial has ended But it's not too late to take the next steps. Subsc…" at bounding box center [382, 269] width 764 height 538
click at [749, 11] on span at bounding box center [742, 10] width 13 height 13
click at [685, 97] on main "Your 14-day trial has ended But it's not too late to take the next steps. Subsc…" at bounding box center [382, 269] width 764 height 538
click at [656, 9] on img at bounding box center [652, 10] width 8 height 8
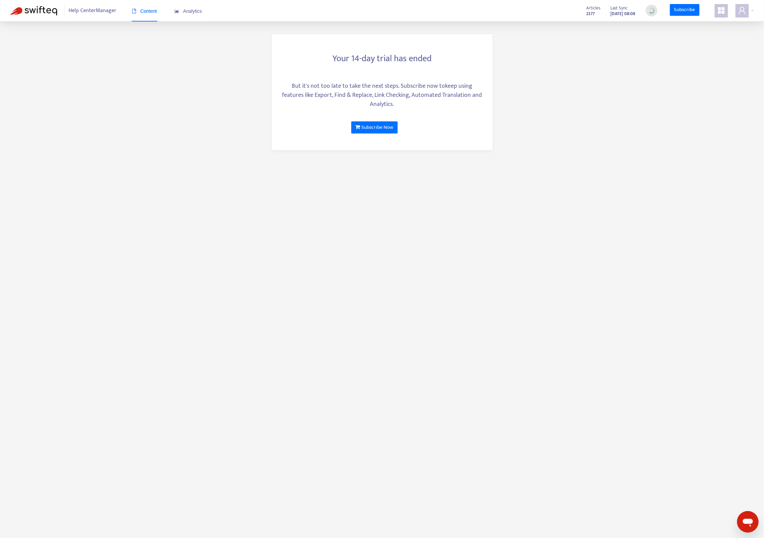
click at [631, 143] on main "Your 14-day trial has ended But it's not too late to take the next steps. Subsc…" at bounding box center [382, 269] width 764 height 538
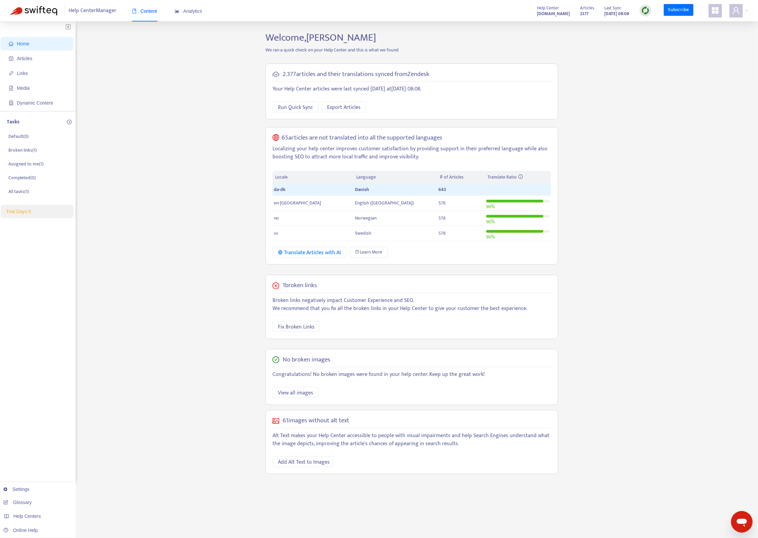
click at [619, 89] on div "Home Articles Links Media Dynamic Content Tasks Default ( 0 ) Broken links ( 1 …" at bounding box center [379, 258] width 738 height 453
click at [34, 60] on span "Articles" at bounding box center [38, 58] width 59 height 13
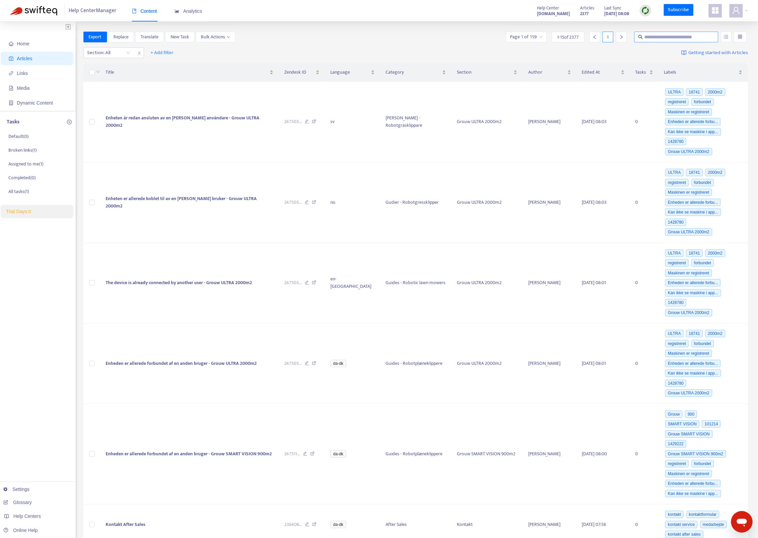
click at [667, 36] on input "text" at bounding box center [676, 36] width 65 height 7
type input "*******"
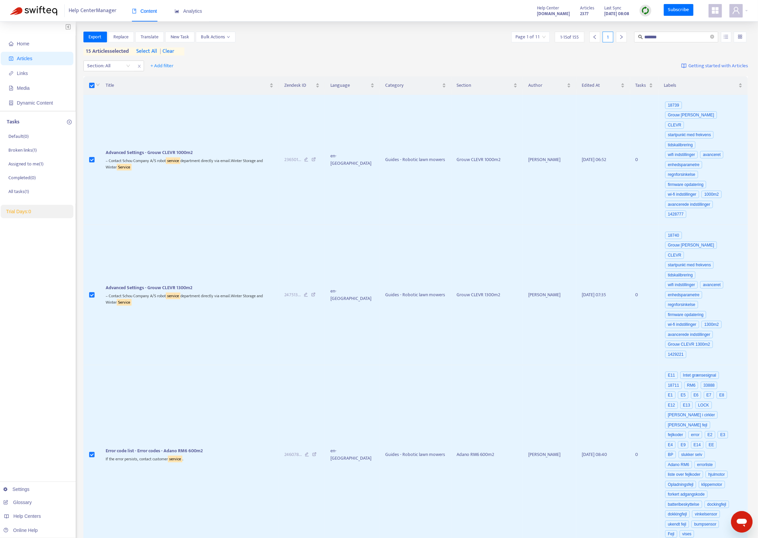
click at [91, 81] on th at bounding box center [91, 85] width 17 height 18
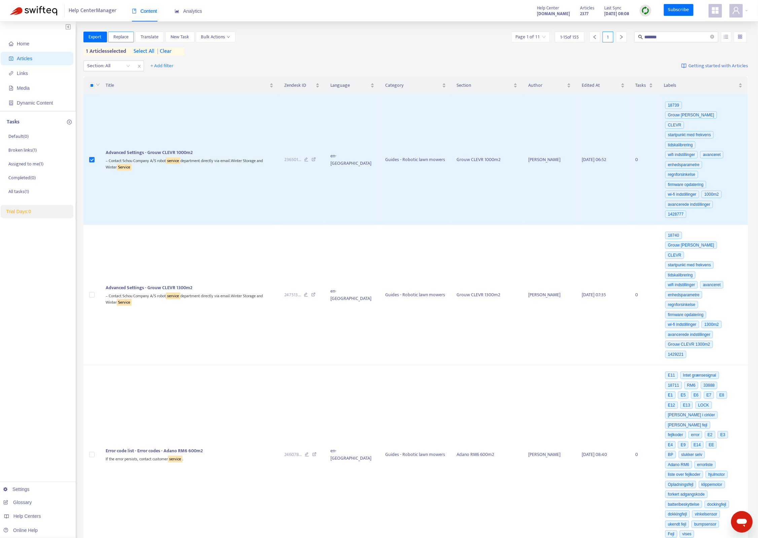
click at [124, 40] on span "Replace" at bounding box center [120, 36] width 15 height 7
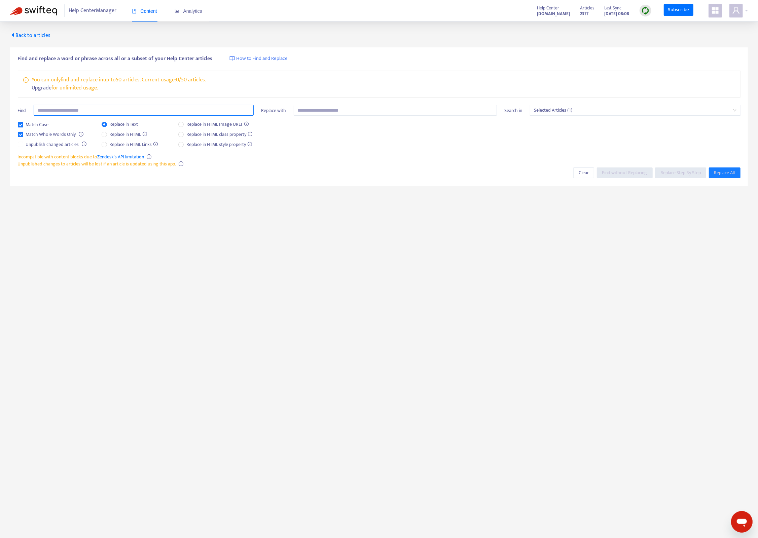
click at [88, 108] on input "text" at bounding box center [144, 110] width 220 height 11
type input "*******"
click at [338, 112] on input "text" at bounding box center [395, 110] width 203 height 11
type input "**********"
drag, startPoint x: 125, startPoint y: 73, endPoint x: 160, endPoint y: 74, distance: 35.3
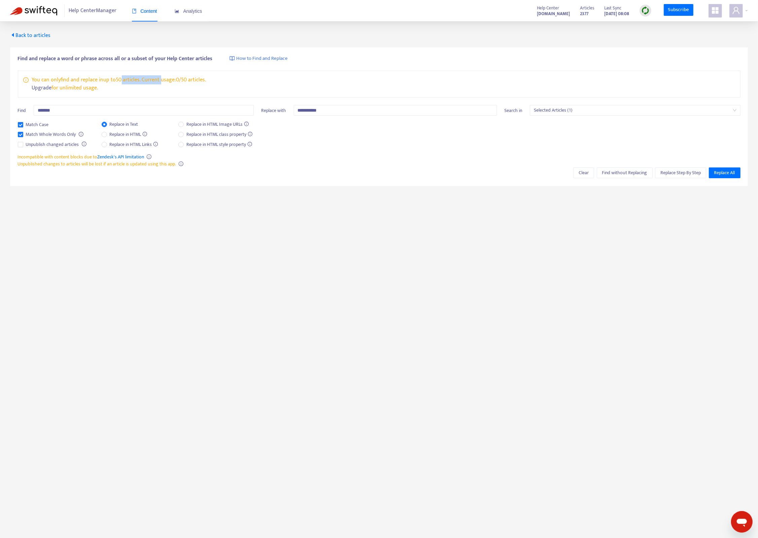
click at [160, 74] on div "You can only find and replace in up to 50 articles . Current usage: 0 / 50 arti…" at bounding box center [379, 84] width 722 height 27
click at [161, 75] on div "You can only find and replace in up to 50 articles . Current usage: 0 / 50 arti…" at bounding box center [379, 84] width 722 height 27
drag, startPoint x: 110, startPoint y: 78, endPoint x: 203, endPoint y: 77, distance: 93.8
click at [199, 77] on p "You can only find and replace in up to 50 articles . Current usage: 0 / 50 arti…" at bounding box center [119, 80] width 174 height 8
click at [216, 77] on div "You can only find and replace in up to 50 articles . Current usage: 0 / 50 arti…" at bounding box center [379, 84] width 722 height 27
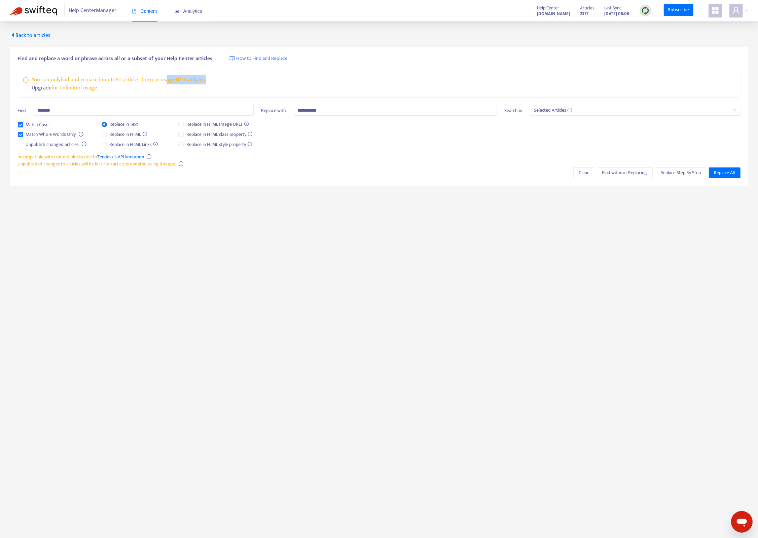
drag, startPoint x: 200, startPoint y: 78, endPoint x: 233, endPoint y: 78, distance: 32.6
click at [233, 78] on div "You can only find and replace in up to 50 articles . Current usage: 0 / 50 arti…" at bounding box center [379, 84] width 722 height 27
click at [202, 261] on main "**********" at bounding box center [379, 291] width 758 height 538
click at [35, 34] on span "Back to articles" at bounding box center [30, 35] width 40 height 9
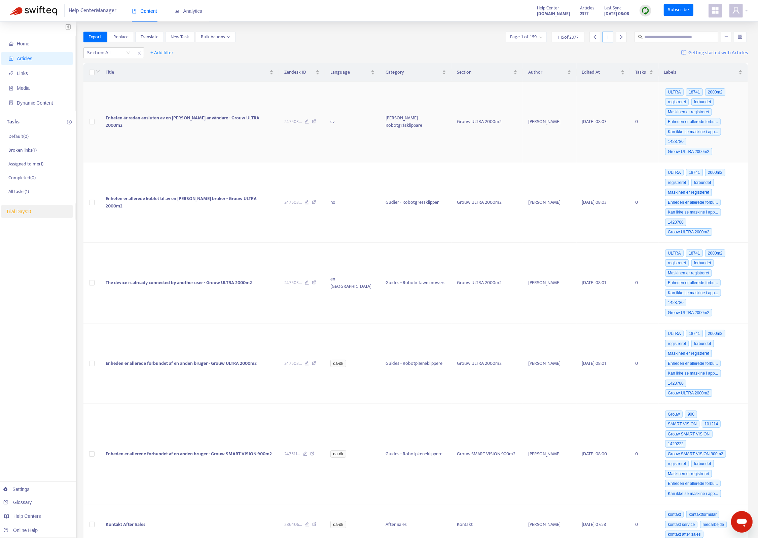
drag, startPoint x: 332, startPoint y: 44, endPoint x: 184, endPoint y: 120, distance: 166.4
click at [331, 45] on div "Export Replace Translate New Task Bulk Actions Page 1 of 159 1 - 15 of 2377 1 S…" at bounding box center [415, 536] width 665 height 1008
click at [682, 32] on span at bounding box center [676, 37] width 84 height 11
click at [683, 35] on input "text" at bounding box center [676, 36] width 65 height 7
type input "*******"
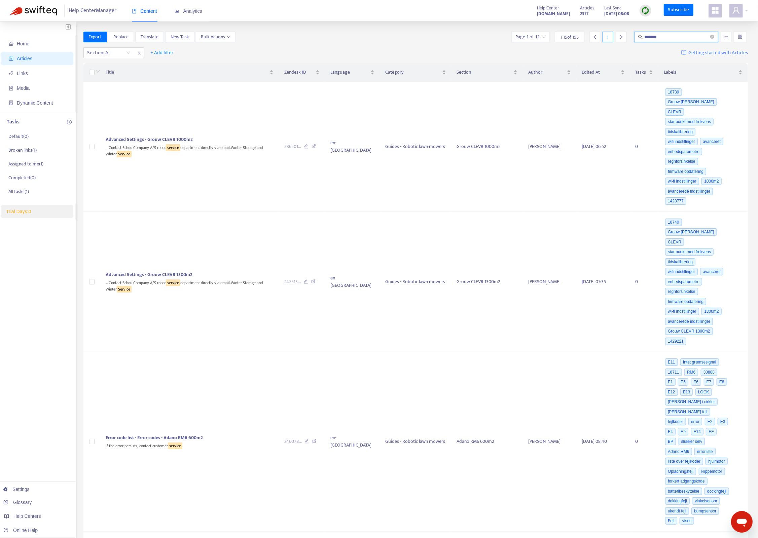
click at [525, 38] on input "search" at bounding box center [530, 37] width 30 height 10
click at [598, 72] on span "15" at bounding box center [603, 72] width 42 height 10
click at [595, 129] on div "50" at bounding box center [642, 128] width 117 height 7
click at [423, 38] on div "Export Replace Translate New Task Bulk Actions Page 1 of 11 1 - 15 of 155 1 ***…" at bounding box center [415, 37] width 665 height 11
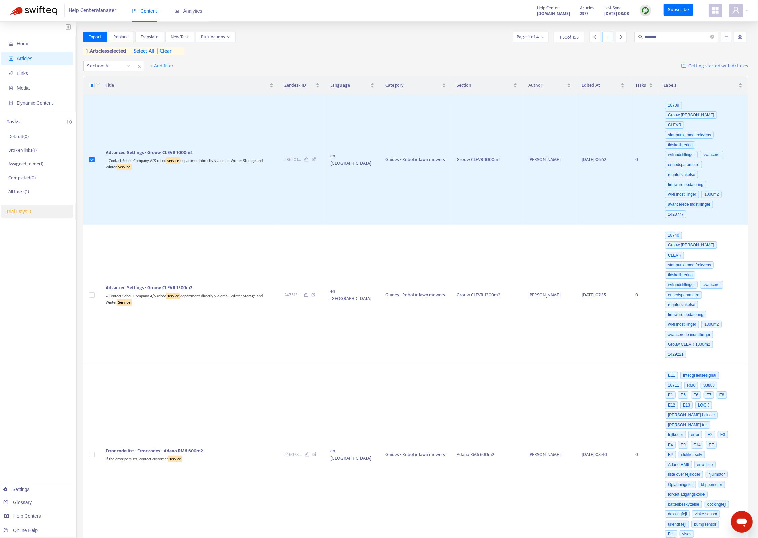
click at [125, 38] on span "Replace" at bounding box center [120, 36] width 15 height 7
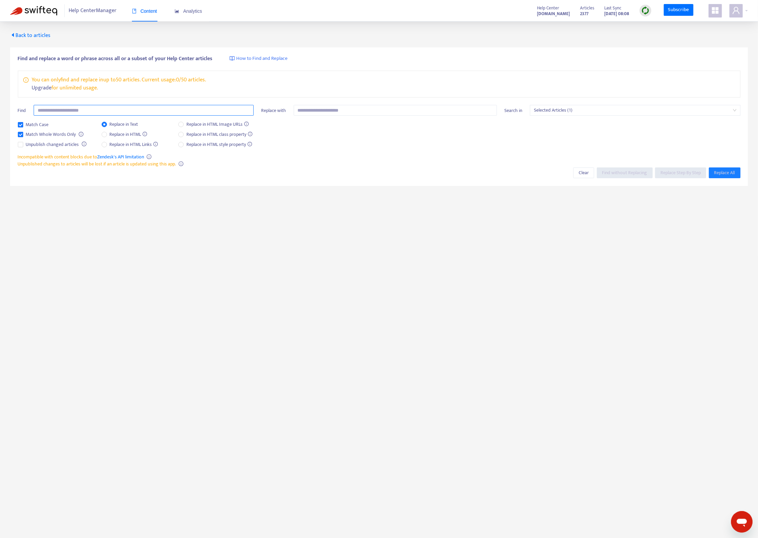
click at [93, 110] on input "text" at bounding box center [144, 110] width 220 height 11
type input "*******"
type input "**********"
click at [725, 170] on span "Replace All" at bounding box center [724, 172] width 21 height 7
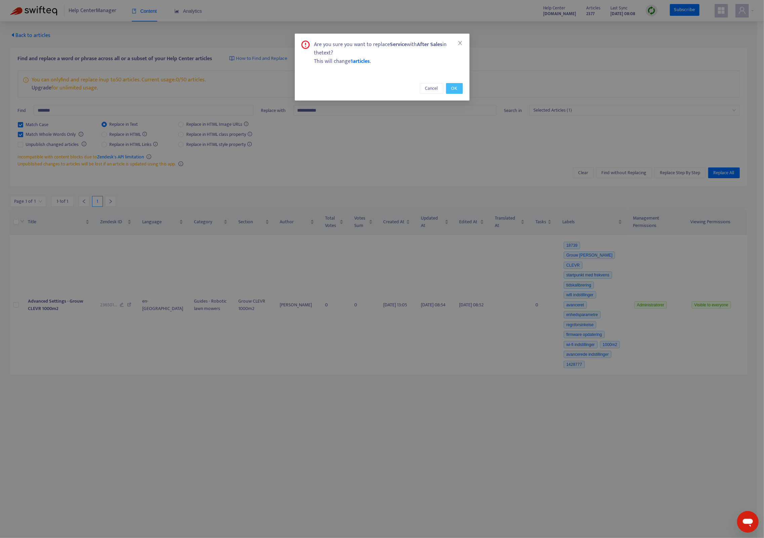
click at [451, 87] on button "OK" at bounding box center [454, 88] width 17 height 11
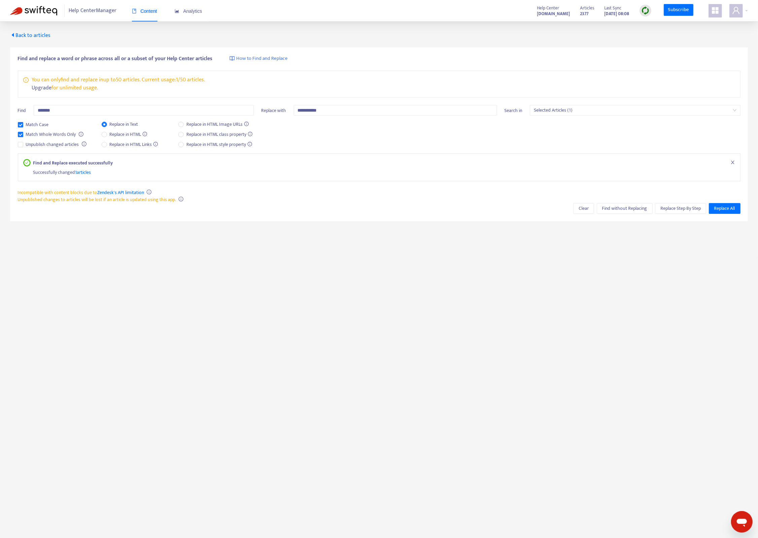
click at [218, 316] on main "**********" at bounding box center [379, 291] width 758 height 538
click at [30, 34] on span "Back to articles" at bounding box center [30, 35] width 40 height 9
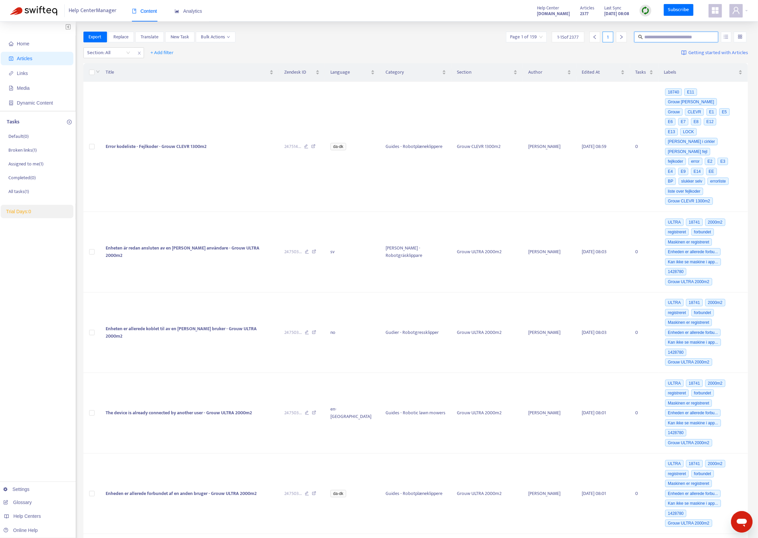
click at [672, 33] on input "text" at bounding box center [676, 36] width 65 height 7
type input "*******"
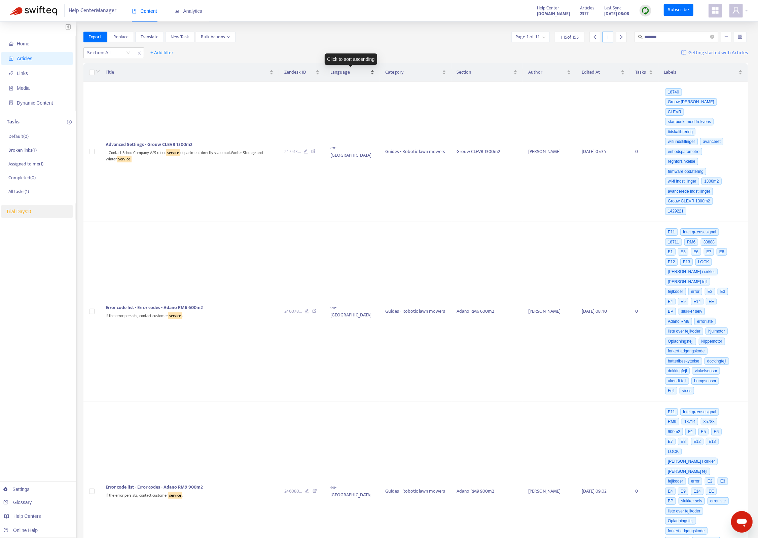
click at [356, 73] on span "Language" at bounding box center [349, 72] width 39 height 7
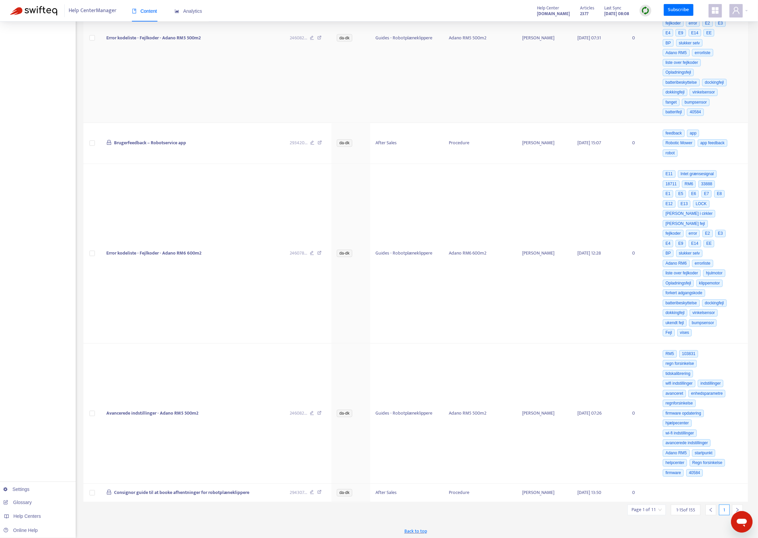
scroll to position [1085, 0]
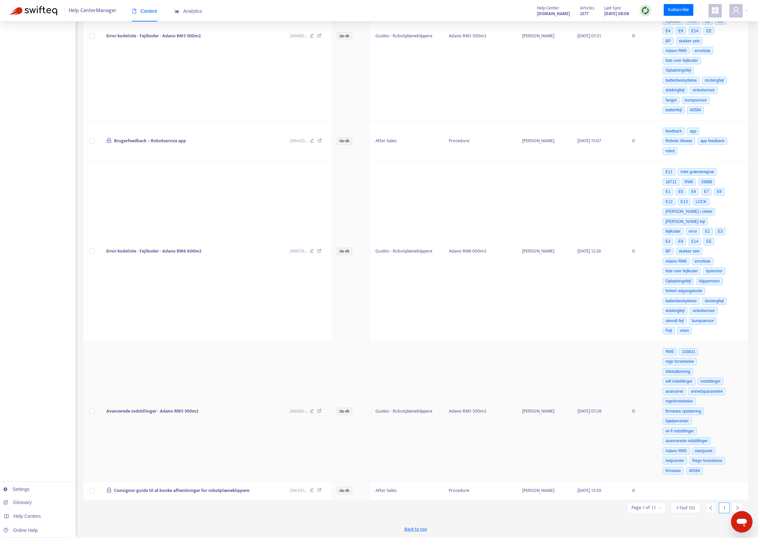
click at [735, 506] on icon "right" at bounding box center [737, 508] width 5 height 5
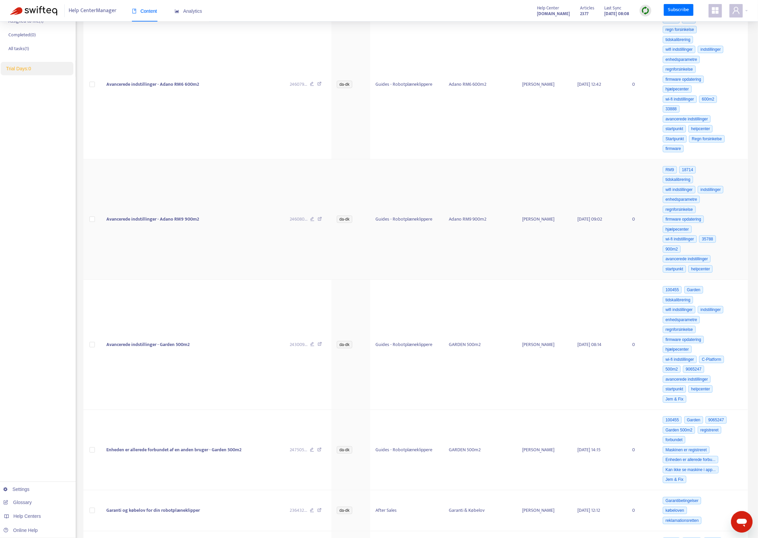
scroll to position [0, 0]
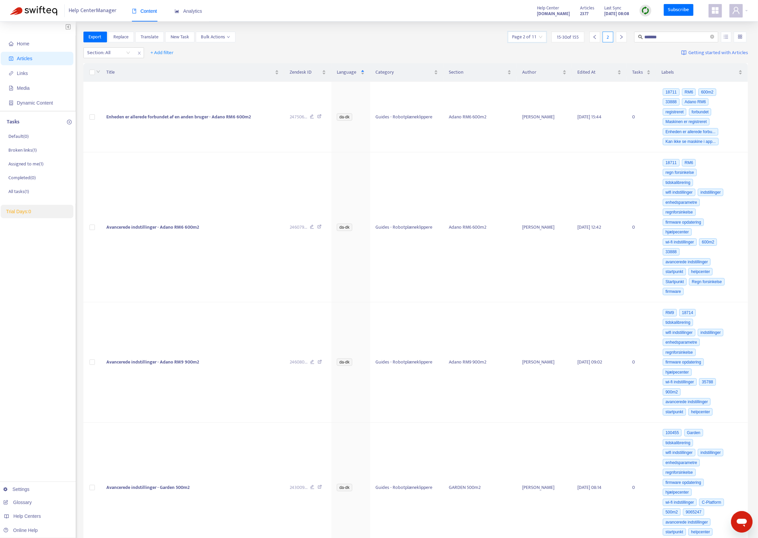
click at [526, 38] on input "search" at bounding box center [527, 37] width 30 height 10
click at [587, 70] on span "15" at bounding box center [600, 72] width 42 height 10
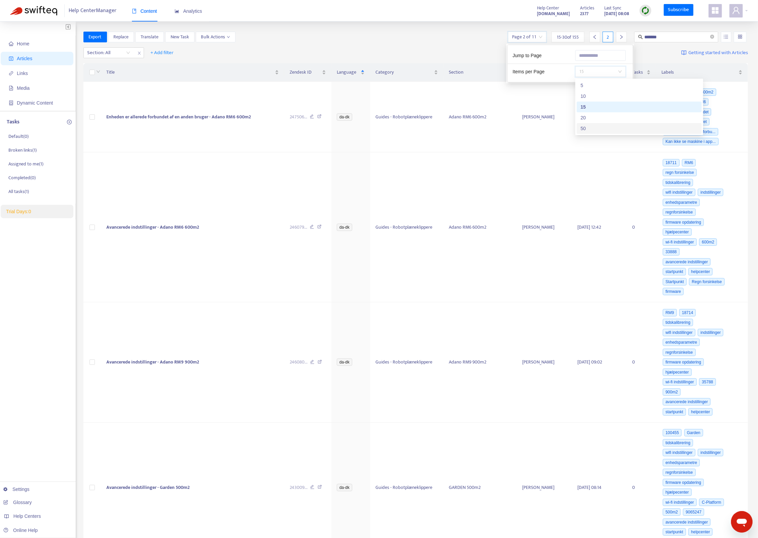
click at [598, 129] on div "50" at bounding box center [638, 128] width 117 height 7
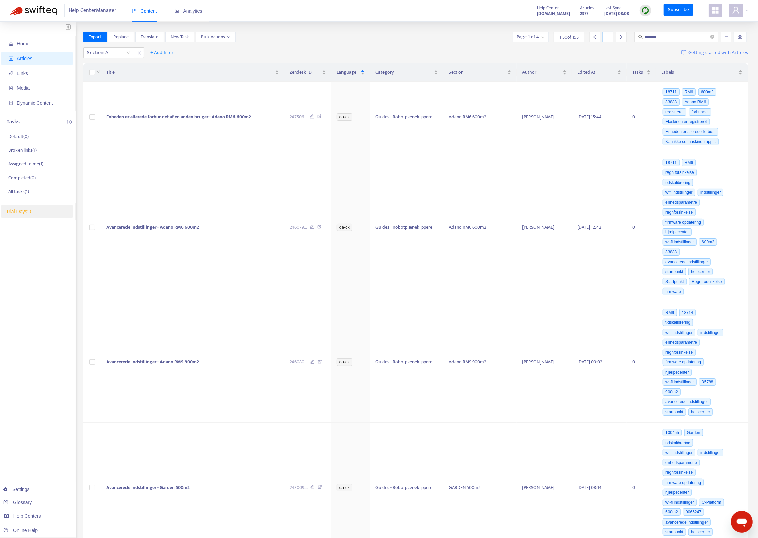
click at [417, 35] on div "Export Replace Translate New Task Bulk Actions Page 1 of 4 1 - 50 of 155 1 ****…" at bounding box center [415, 37] width 665 height 11
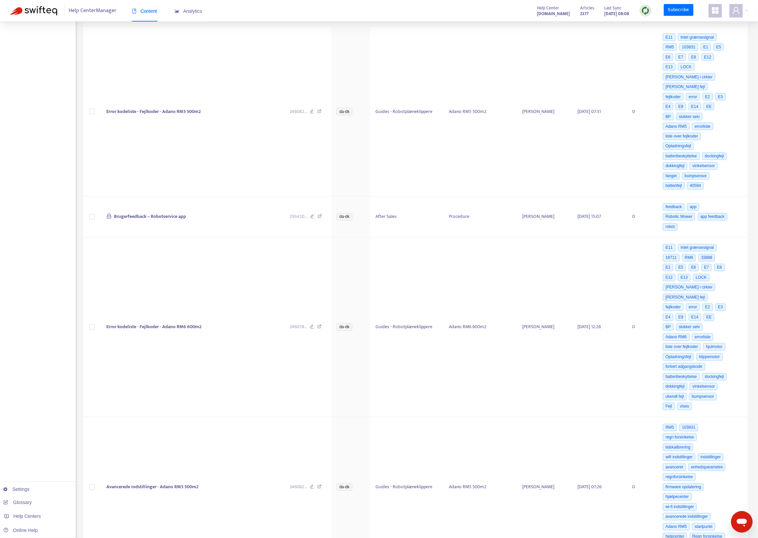
scroll to position [1085, 0]
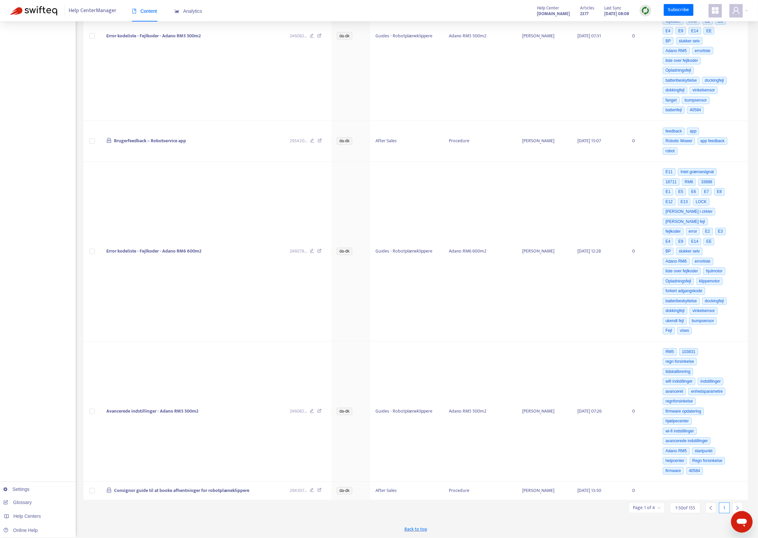
click at [737, 509] on icon "right" at bounding box center [737, 508] width 5 height 5
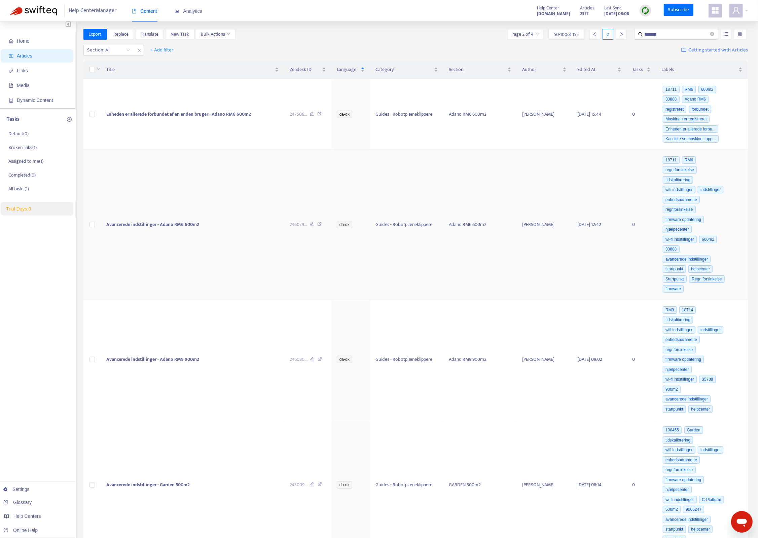
scroll to position [0, 0]
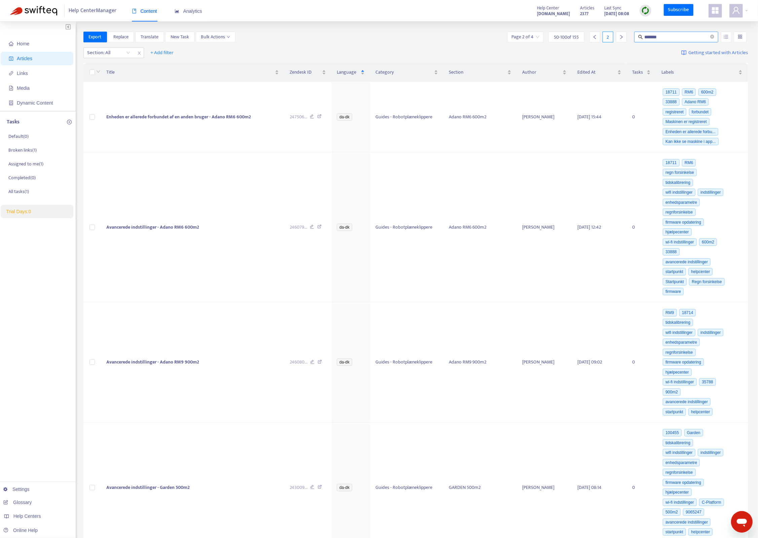
click at [668, 39] on input "*******" at bounding box center [676, 36] width 65 height 7
click at [340, 18] on div "Help Center Manager Content Analytics Help Center schoucompanyhelp.zendesk.com …" at bounding box center [379, 11] width 758 height 22
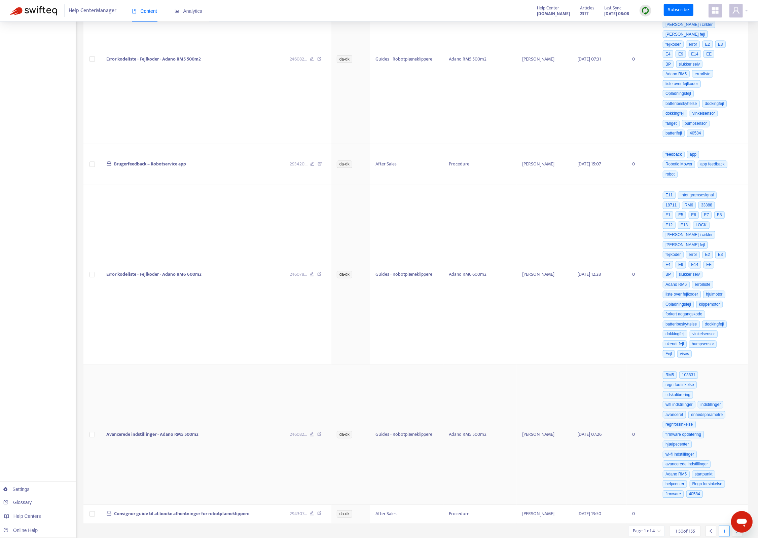
scroll to position [1085, 0]
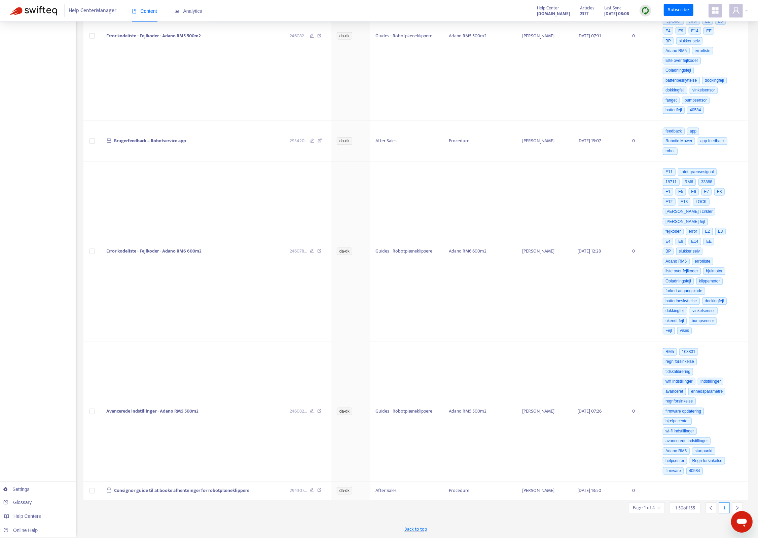
click at [654, 509] on input "search" at bounding box center [647, 508] width 28 height 10
click at [721, 474] on input "text" at bounding box center [721, 473] width 50 height 11
type input "*"
click at [683, 522] on div "Back to top" at bounding box center [415, 529] width 665 height 17
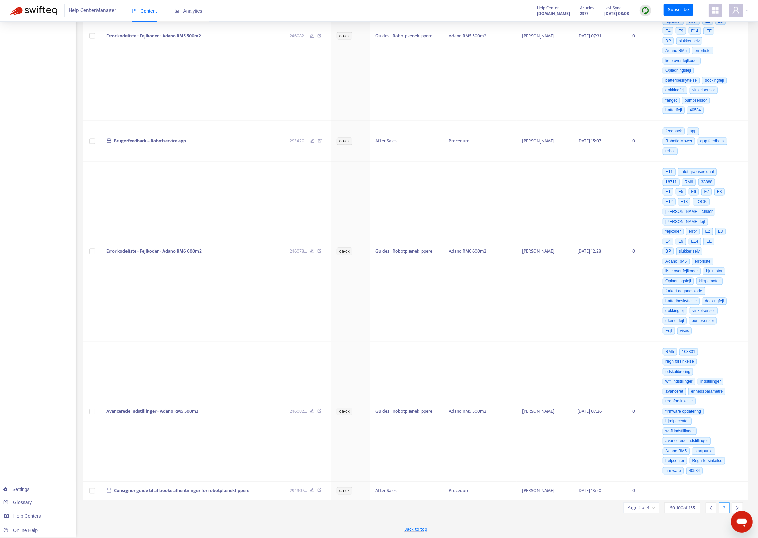
drag, startPoint x: 510, startPoint y: 513, endPoint x: 600, endPoint y: 500, distance: 90.9
click at [736, 509] on icon "right" at bounding box center [737, 508] width 5 height 5
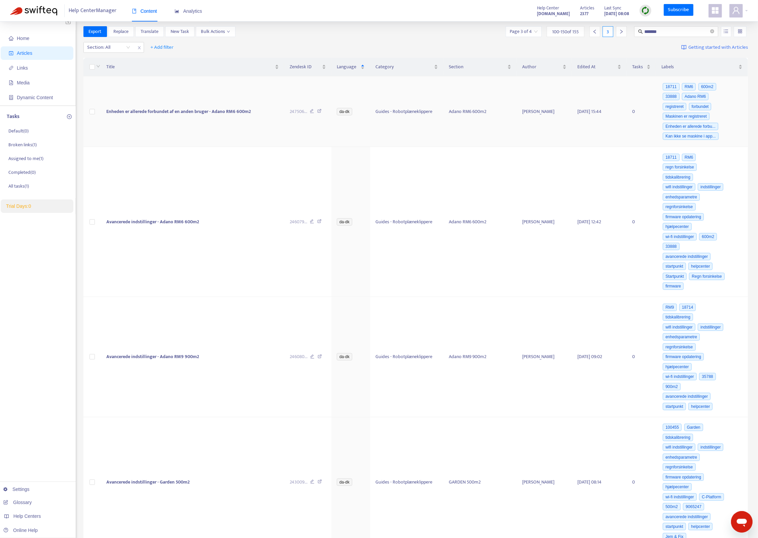
scroll to position [0, 0]
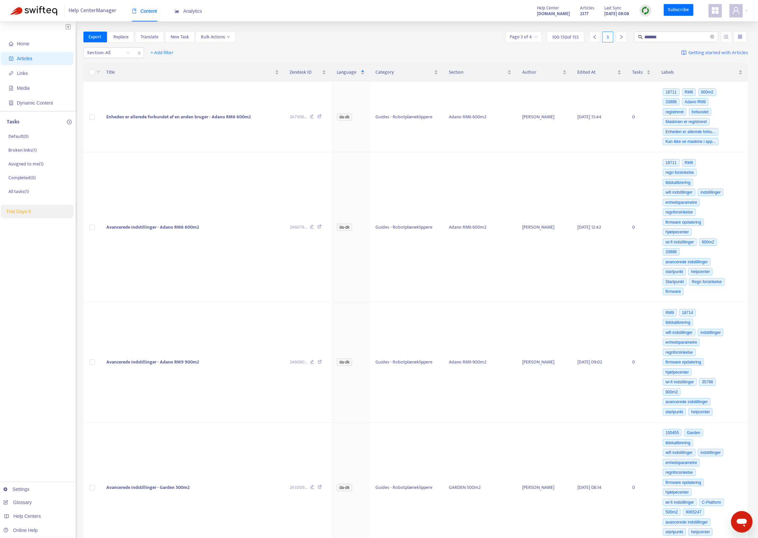
drag, startPoint x: 324, startPoint y: 46, endPoint x: 314, endPoint y: 46, distance: 9.8
click at [321, 46] on div "Section: All + Add filter Getting started with Articles" at bounding box center [415, 53] width 665 height 16
click at [439, 51] on div "Section: All + Add filter Getting started with Articles" at bounding box center [415, 53] width 665 height 16
click at [158, 52] on span "+ Add filter" at bounding box center [162, 53] width 23 height 8
click at [327, 39] on div "Export Replace Translate New Task Bulk Actions Page 3 of 4 100 - 150 of 155 3 *…" at bounding box center [415, 37] width 665 height 11
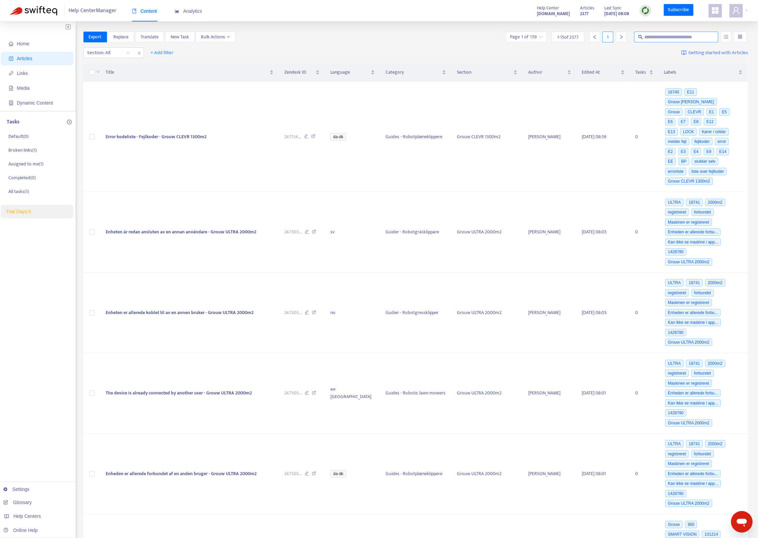
click at [649, 36] on input "text" at bounding box center [676, 36] width 65 height 7
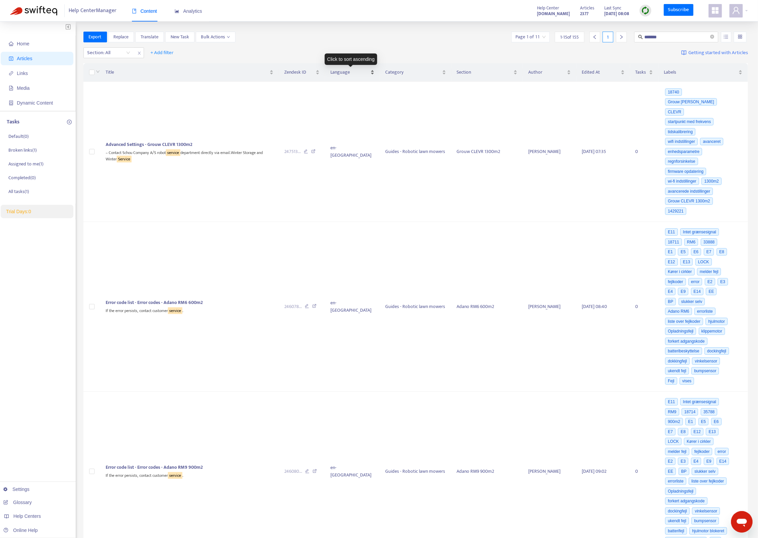
click at [349, 73] on span "Language" at bounding box center [349, 72] width 39 height 7
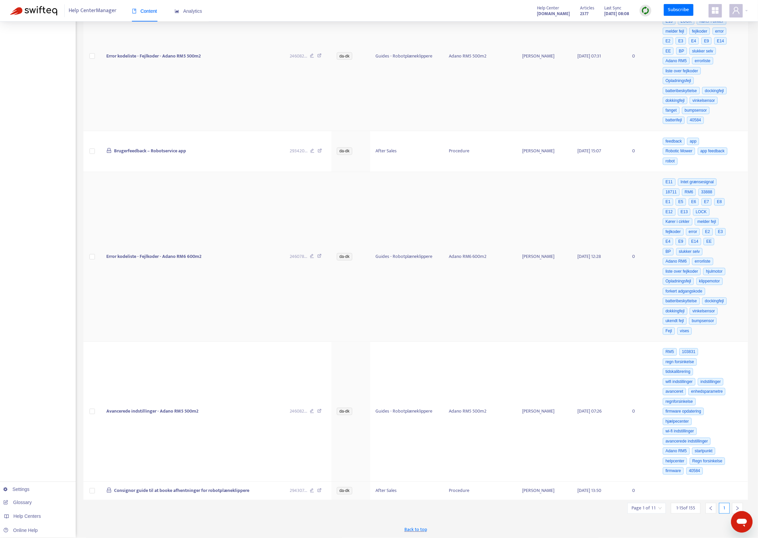
scroll to position [1085, 0]
click at [650, 509] on input "search" at bounding box center [646, 508] width 30 height 10
click at [716, 492] on span "15" at bounding box center [720, 490] width 42 height 10
click at [672, 525] on div "50" at bounding box center [681, 528] width 117 height 7
click at [418, 527] on span "Back to top" at bounding box center [415, 529] width 23 height 7
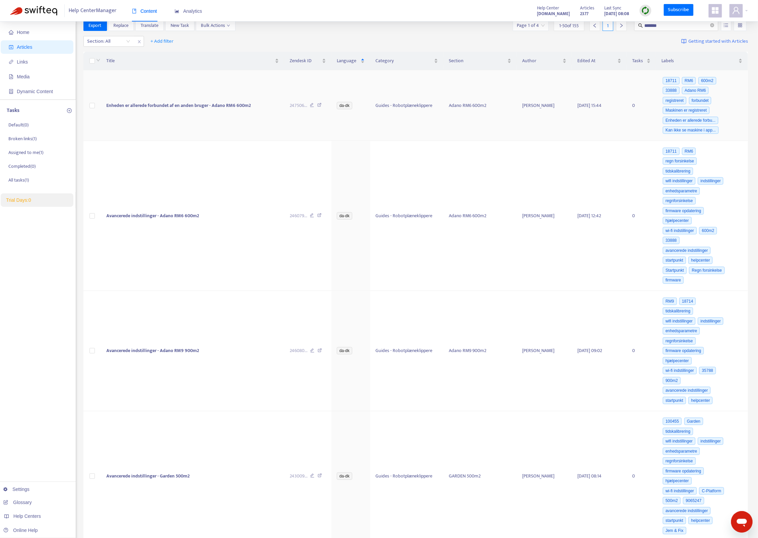
scroll to position [0, 0]
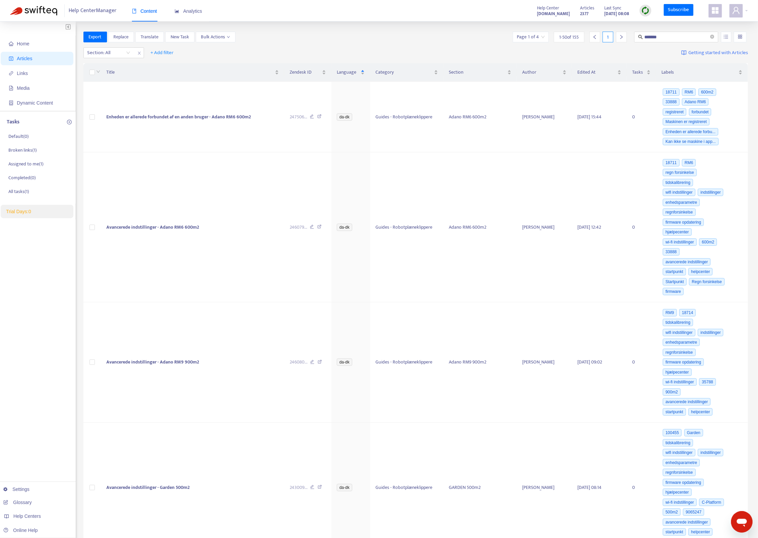
click at [536, 36] on input "search" at bounding box center [531, 37] width 28 height 10
click at [580, 38] on div "1 - 50 of 155" at bounding box center [569, 37] width 31 height 11
click at [622, 36] on icon "right" at bounding box center [621, 37] width 5 height 5
click at [411, 35] on div "Export Replace Translate New Task Bulk Actions Page 2 of 4 50 - 100 of 155 2 **…" at bounding box center [415, 37] width 665 height 11
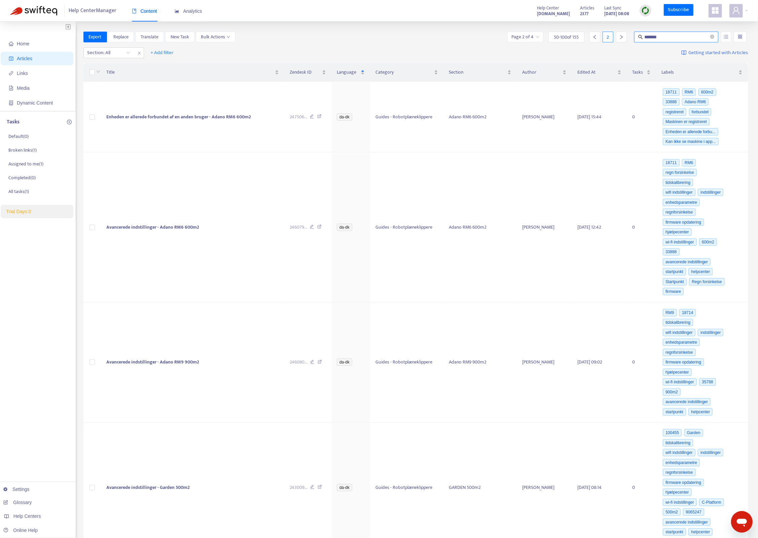
drag, startPoint x: 675, startPoint y: 38, endPoint x: 603, endPoint y: 37, distance: 72.7
click at [603, 37] on div "Page 2 of 4 50 - 100 of 155 2 *******" at bounding box center [627, 37] width 242 height 11
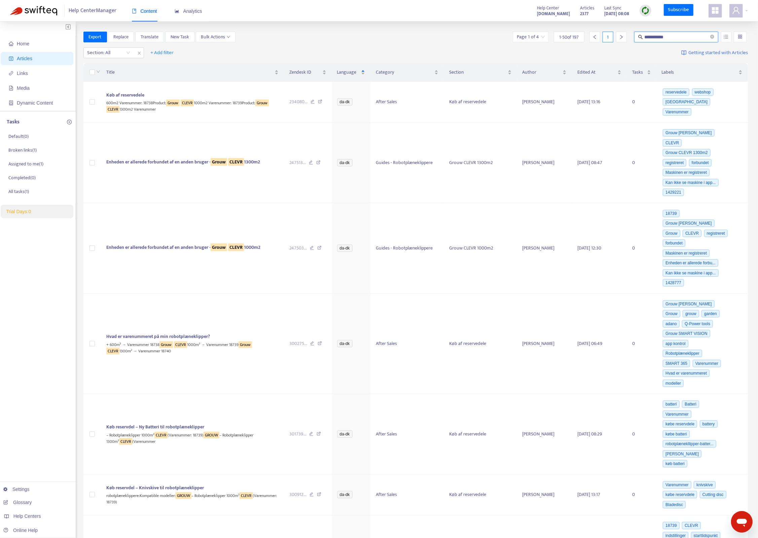
click at [679, 36] on input "**********" at bounding box center [676, 36] width 65 height 7
click at [680, 36] on input "**********" at bounding box center [676, 36] width 65 height 7
type input "**********"
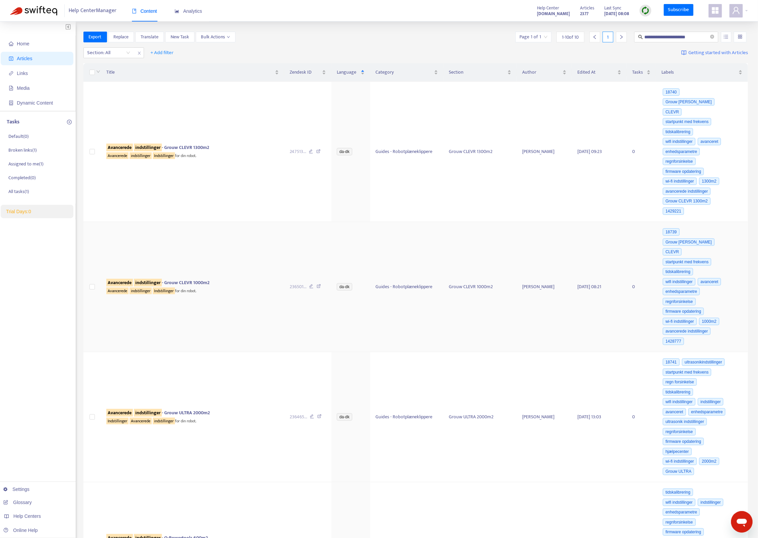
click at [186, 279] on span "Avancerede indstillinger - Grouw CLEVR 1000m2" at bounding box center [157, 283] width 103 height 8
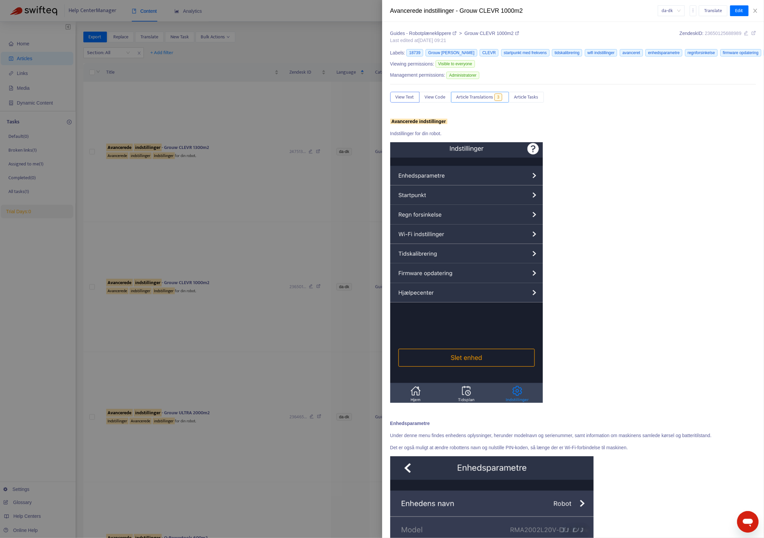
click at [474, 99] on span "Article Translations" at bounding box center [475, 96] width 37 height 7
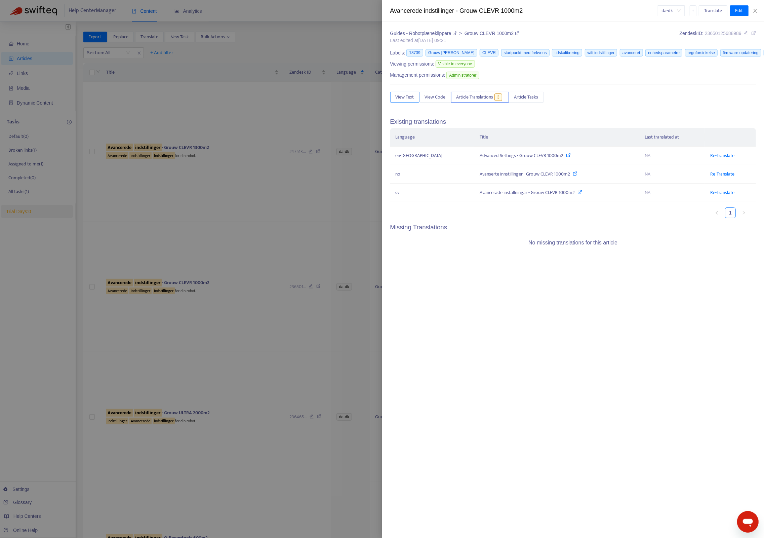
click at [402, 99] on span "View Text" at bounding box center [405, 96] width 18 height 7
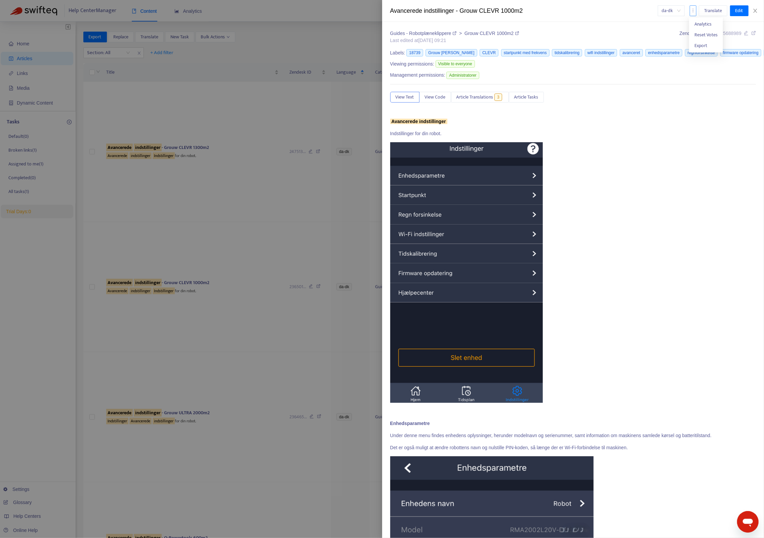
click at [695, 12] on icon "more" at bounding box center [693, 10] width 5 height 5
click at [755, 12] on icon "close" at bounding box center [755, 10] width 5 height 5
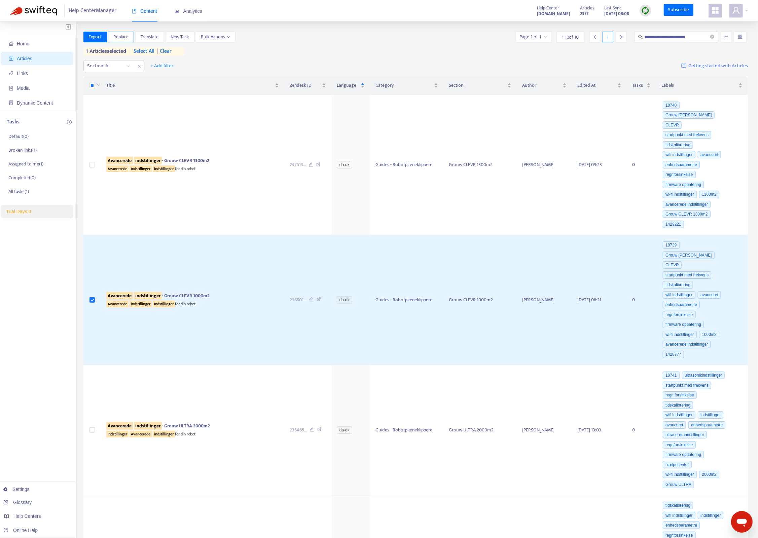
click at [117, 36] on span "Replace" at bounding box center [120, 36] width 15 height 7
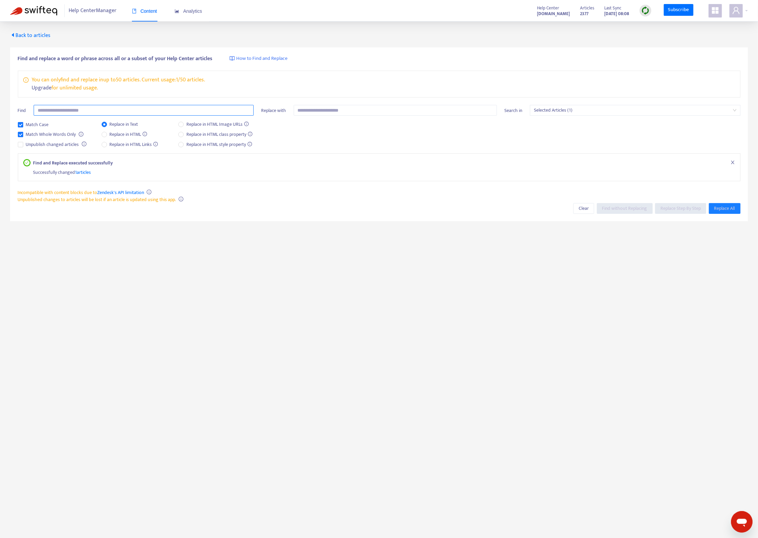
click at [81, 111] on input "text" at bounding box center [144, 110] width 220 height 11
type input "*******"
type input "**********"
click at [350, 287] on main "**********" at bounding box center [379, 291] width 758 height 538
click at [727, 210] on span "Replace All" at bounding box center [724, 208] width 21 height 7
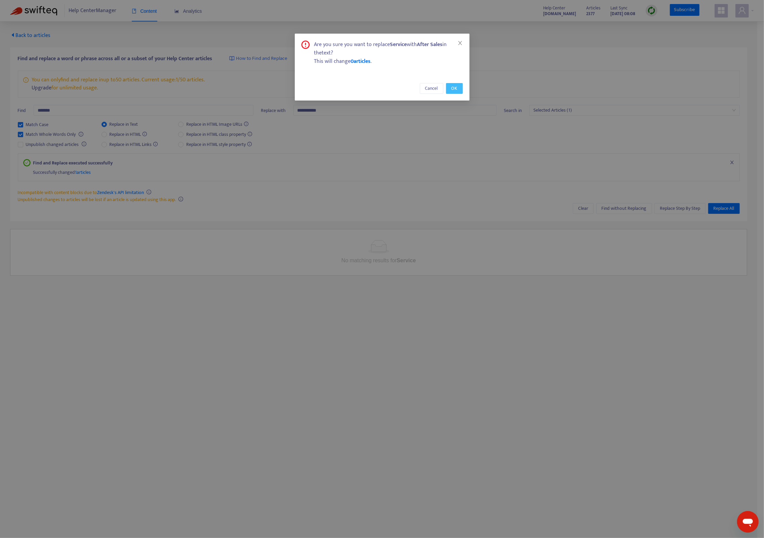
click at [458, 88] on button "OK" at bounding box center [454, 88] width 17 height 11
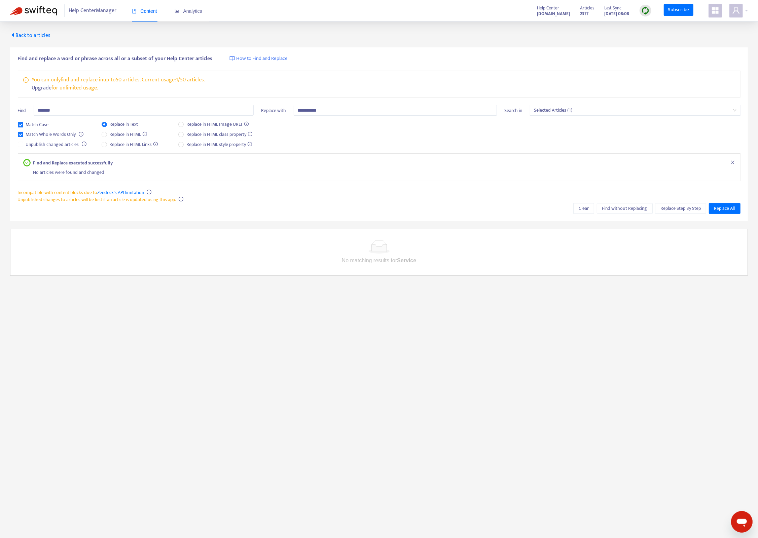
drag, startPoint x: 401, startPoint y: 444, endPoint x: 407, endPoint y: 434, distance: 11.7
click at [401, 443] on main "**********" at bounding box center [379, 291] width 758 height 538
click at [353, 387] on main "**********" at bounding box center [379, 291] width 758 height 538
click at [360, 381] on main "**********" at bounding box center [379, 291] width 758 height 538
drag, startPoint x: 293, startPoint y: 413, endPoint x: 430, endPoint y: 357, distance: 148.3
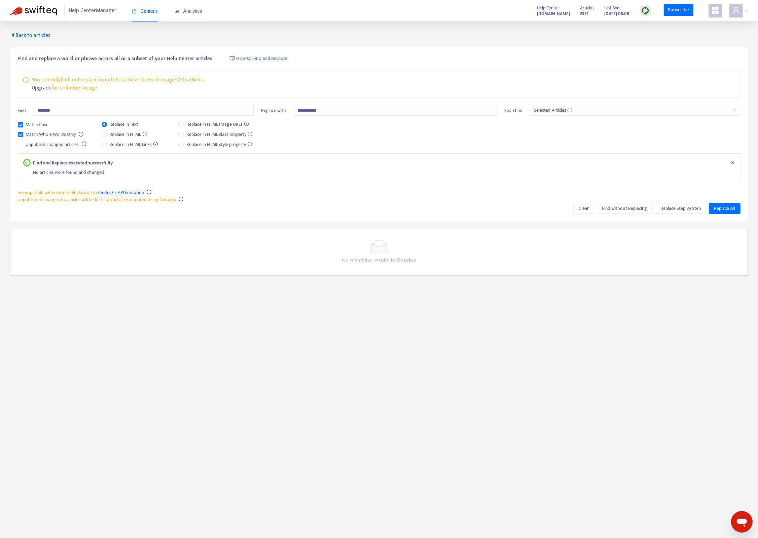
click at [292, 406] on main "**********" at bounding box center [379, 291] width 758 height 538
click at [215, 331] on main "**********" at bounding box center [379, 291] width 758 height 538
